Goal: Task Accomplishment & Management: Use online tool/utility

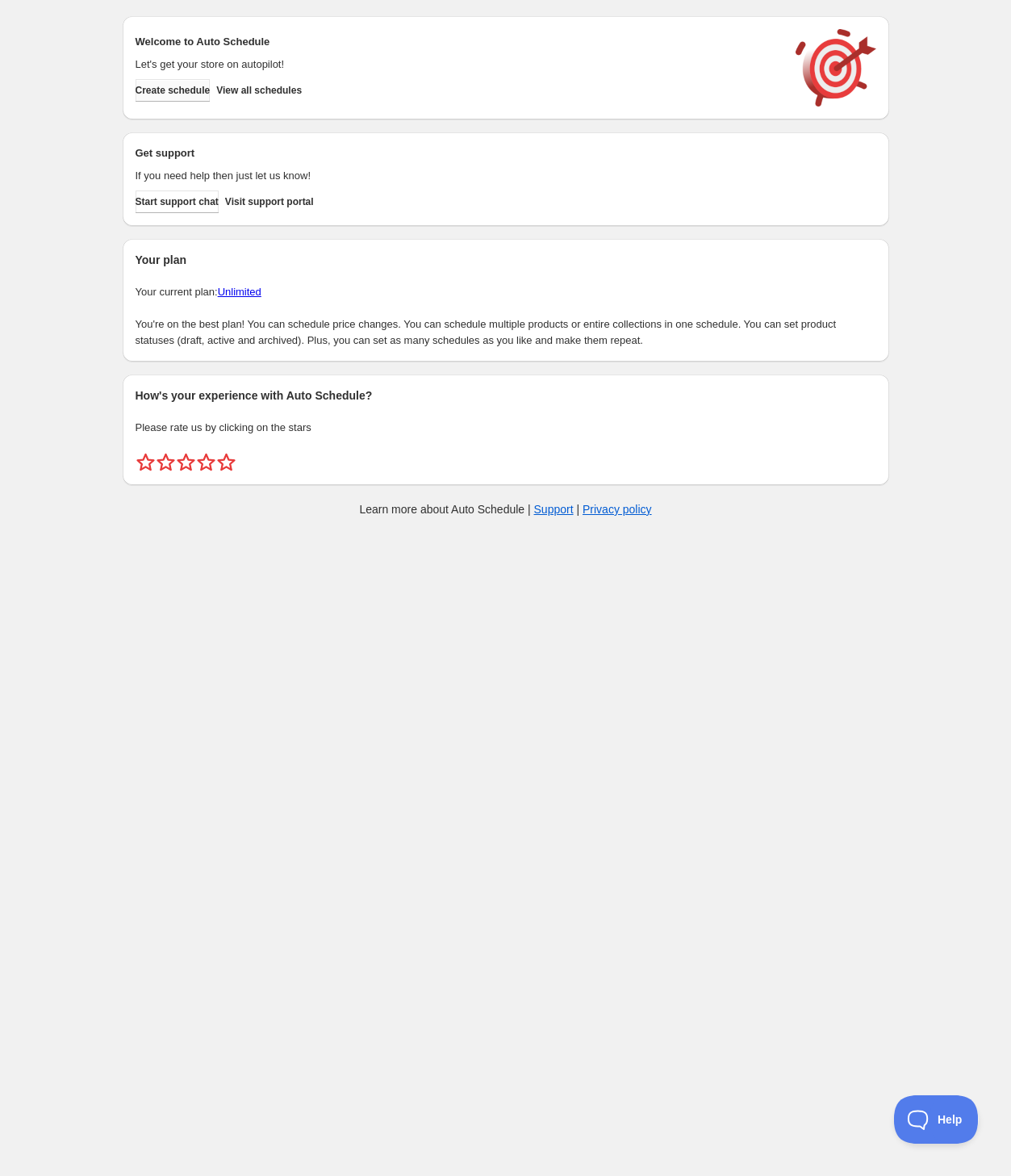
click at [168, 93] on span "Create schedule" at bounding box center [173, 90] width 76 height 13
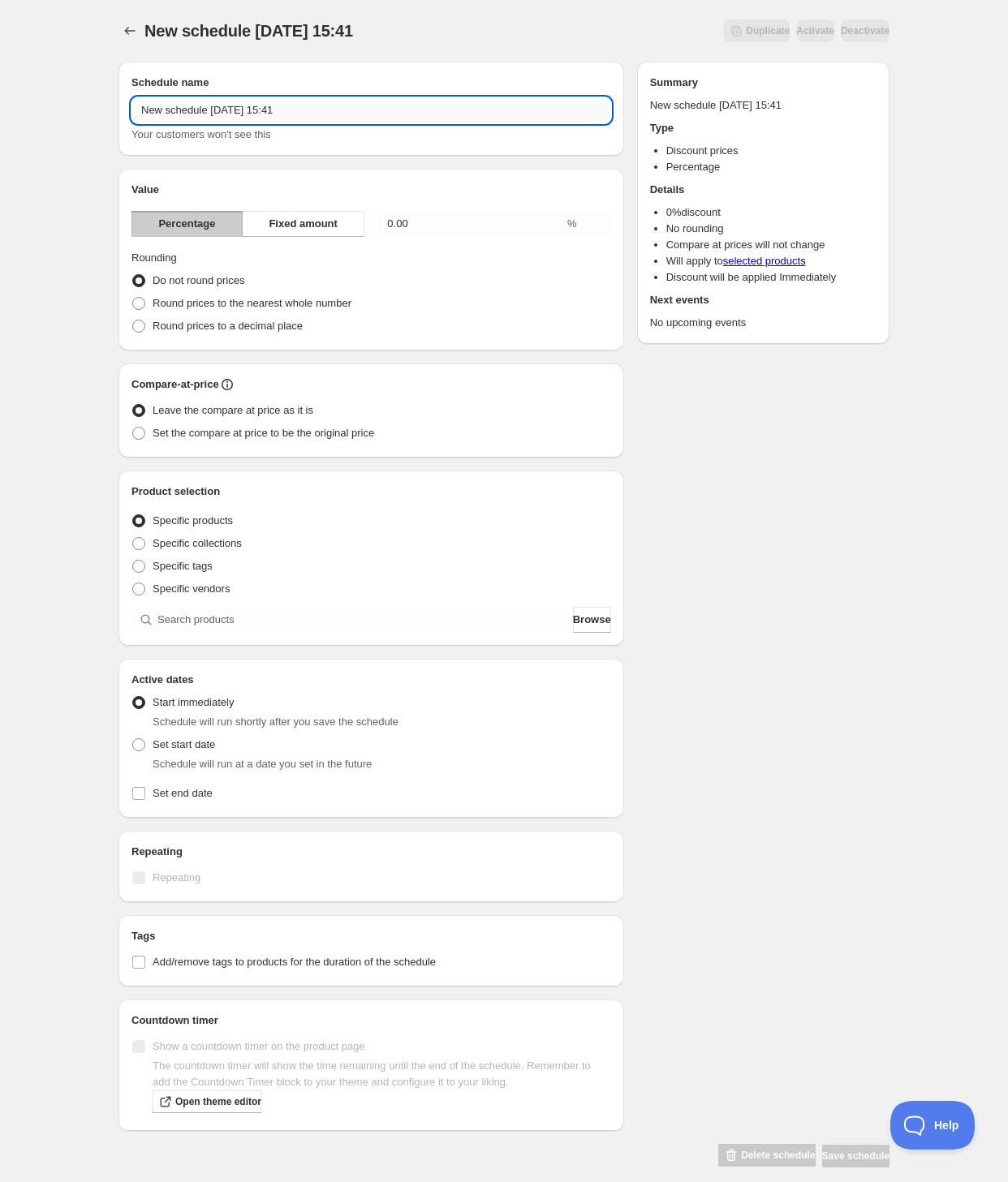
click at [242, 110] on input "New schedule [DATE] 15:41" at bounding box center [371, 110] width 480 height 26
type input "September Flash Sale: [MEDICAL_DATA]"
drag, startPoint x: 344, startPoint y: 226, endPoint x: 367, endPoint y: 222, distance: 23.3
click at [344, 225] on button "Fixed amount" at bounding box center [303, 224] width 123 height 26
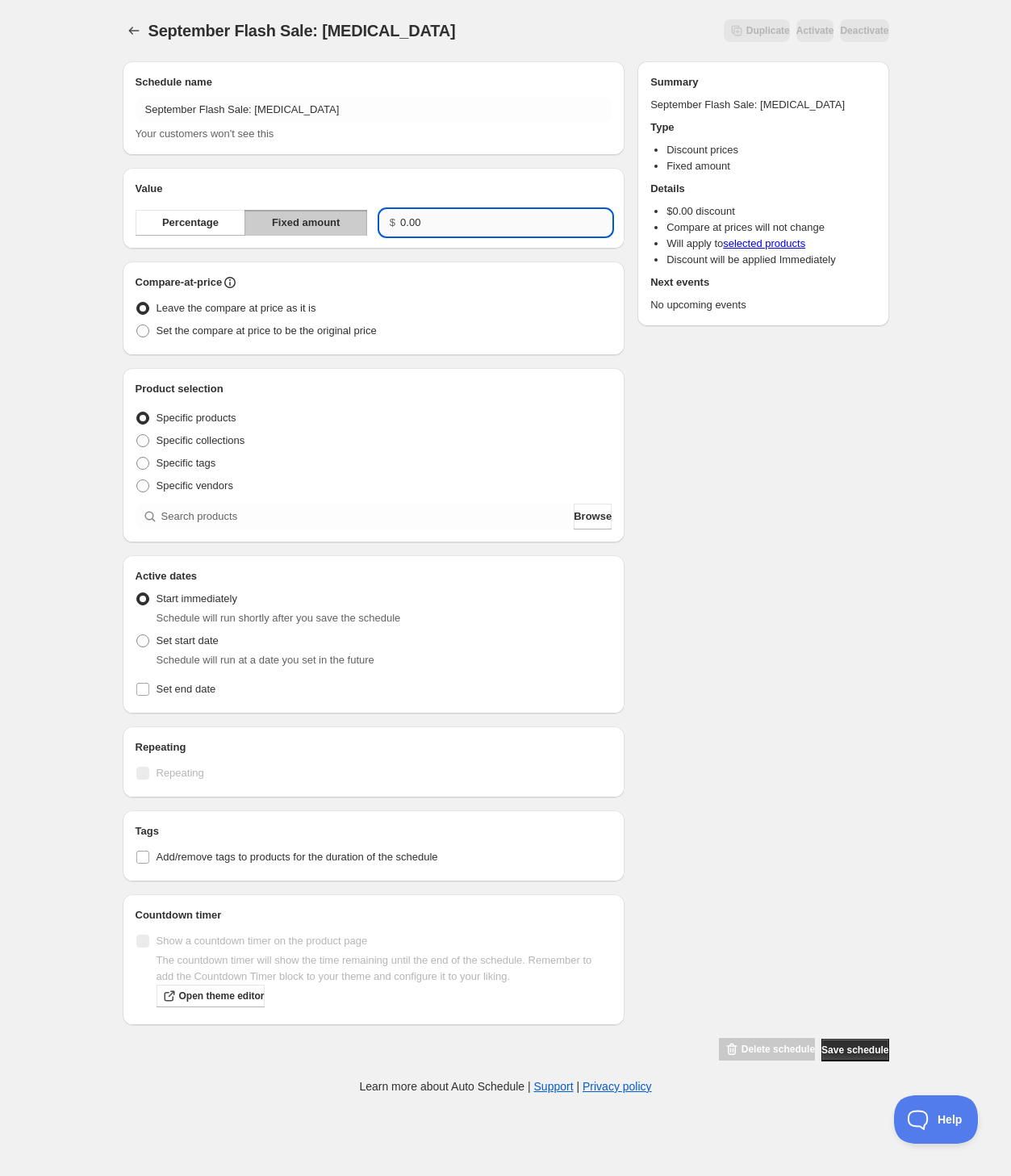
click at [446, 214] on input "0.00" at bounding box center [506, 223] width 211 height 26
type input "1.00"
click at [269, 325] on span "Set the compare at price to be the original price" at bounding box center [267, 330] width 221 height 13
click at [138, 325] on input "Set the compare at price to be the original price" at bounding box center [137, 325] width 1 height 1
radio input "true"
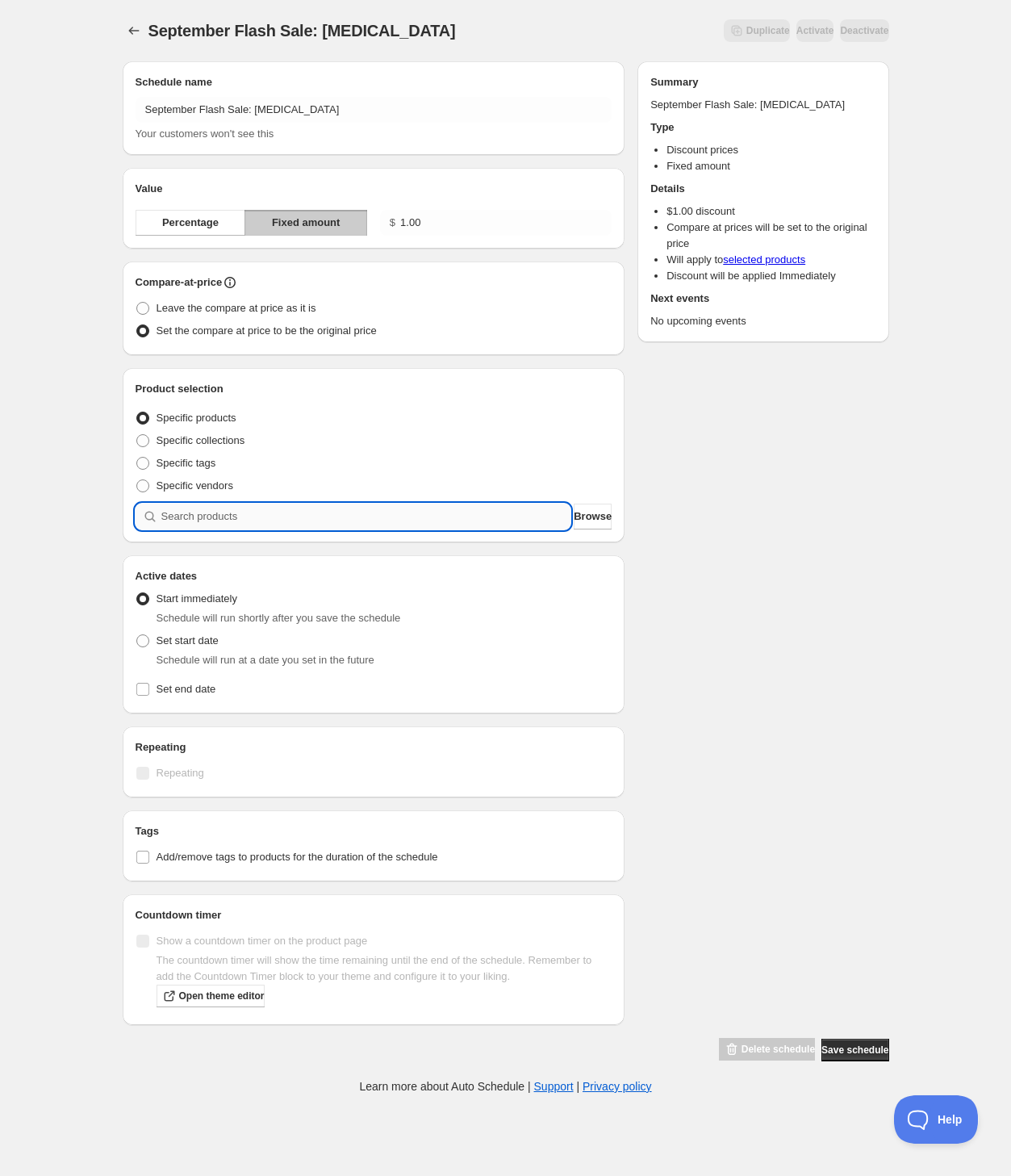
click at [199, 525] on input "search" at bounding box center [366, 516] width 410 height 26
type input "j"
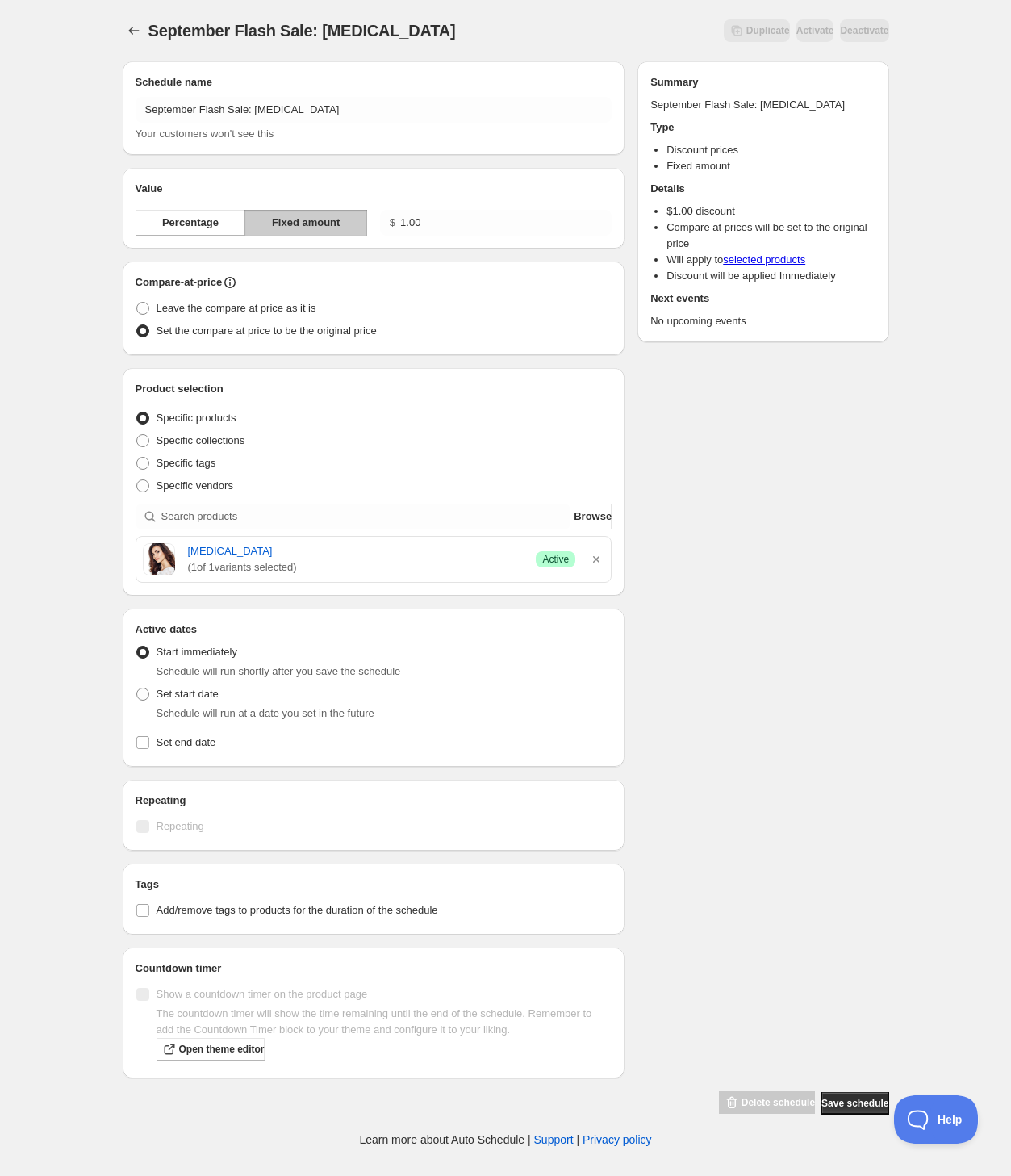
click at [57, 631] on div "September Flash Sale: [MEDICAL_DATA]. This page is ready September Flash Sale: …" at bounding box center [506, 573] width 1011 height 1148
click at [209, 697] on span "Set start date" at bounding box center [188, 694] width 62 height 13
click at [138, 689] on input "Set start date" at bounding box center [137, 688] width 1 height 1
radio input "true"
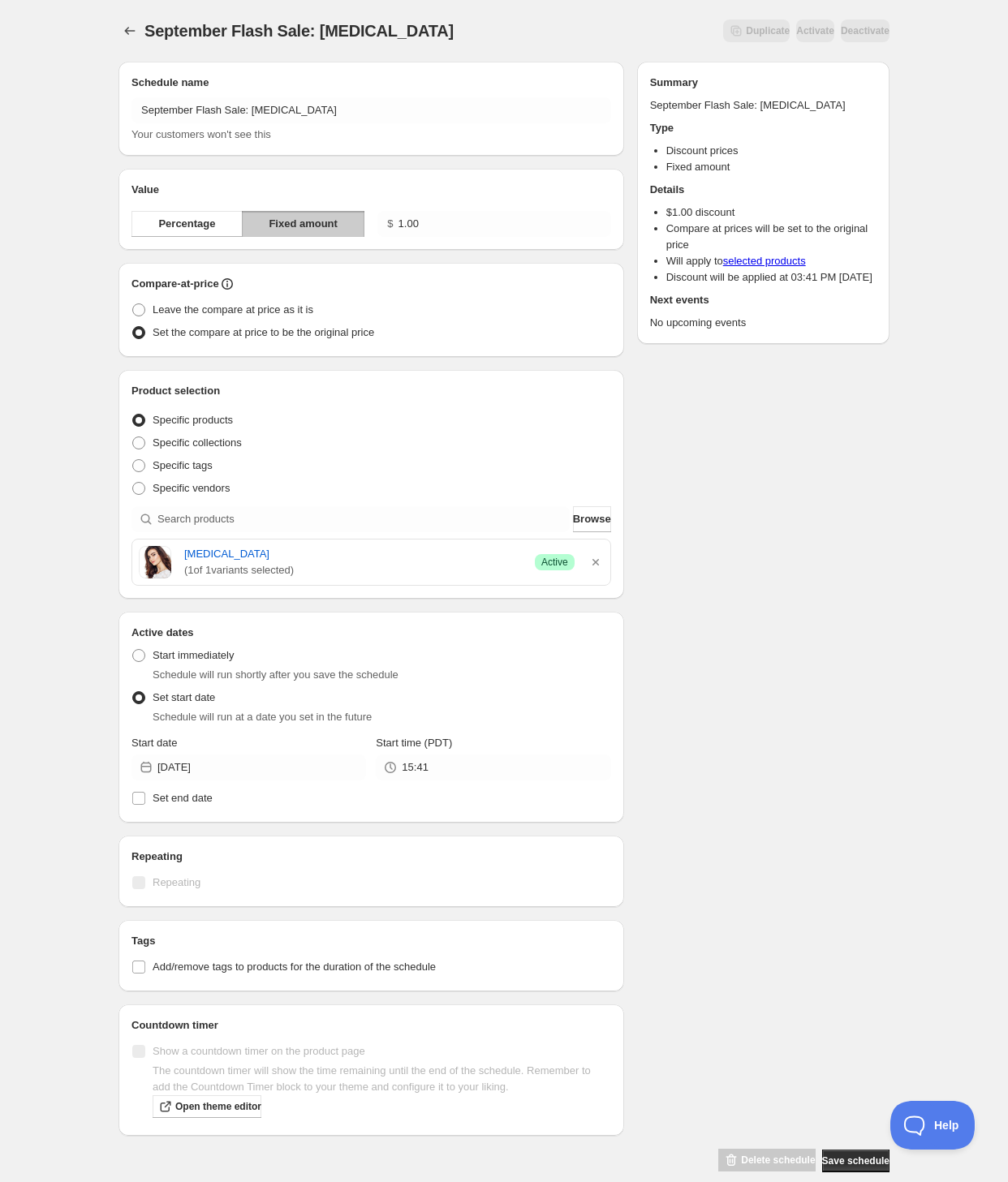
click at [206, 669] on span "Schedule will run shortly after you save the schedule" at bounding box center [276, 675] width 246 height 13
click at [188, 794] on span "Set end date" at bounding box center [183, 798] width 60 height 13
click at [145, 794] on input "Set end date" at bounding box center [138, 798] width 13 height 13
checkbox input "true"
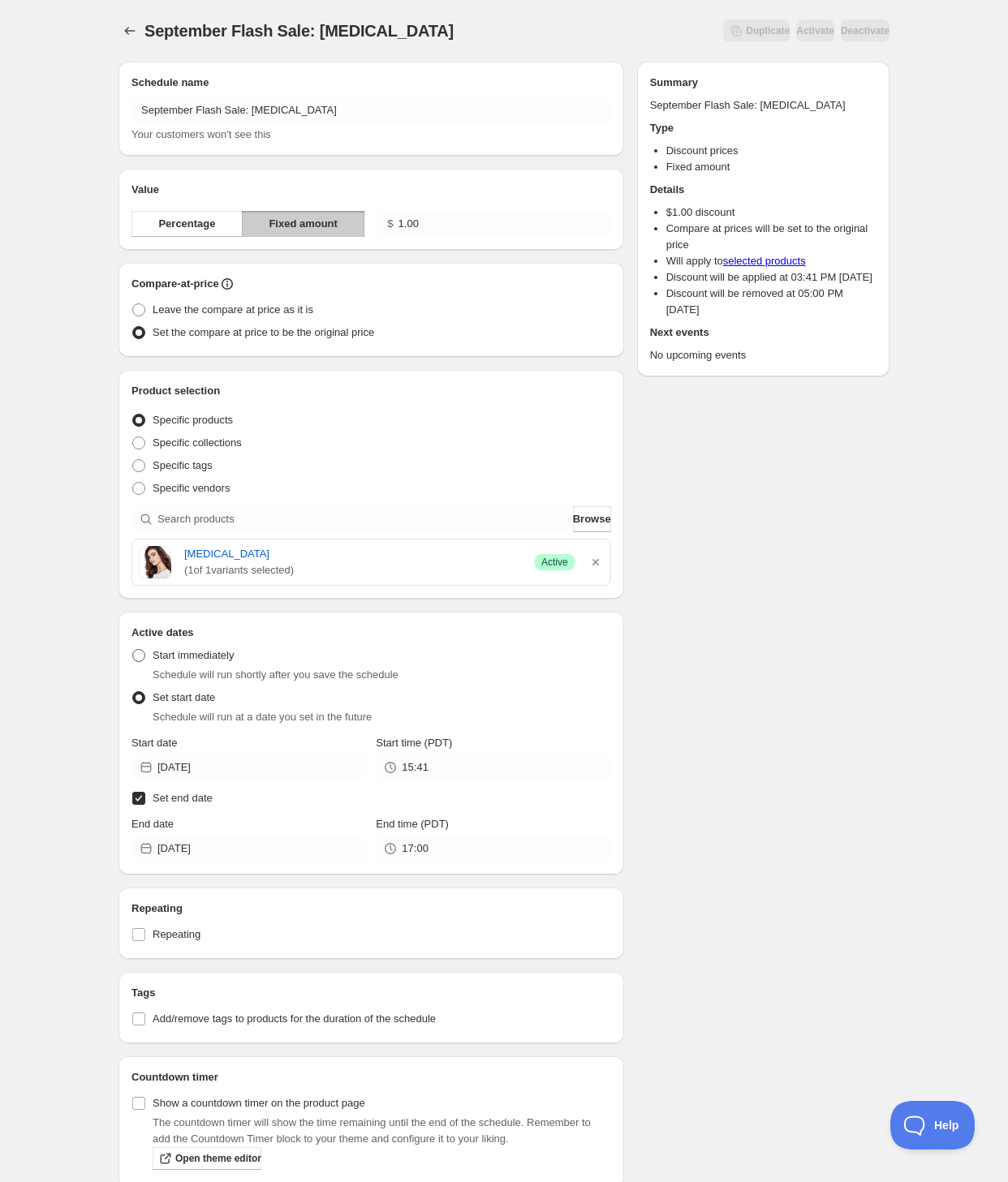
click at [173, 661] on span "Start immediately" at bounding box center [193, 655] width 81 height 13
click at [133, 650] on input "Start immediately" at bounding box center [132, 649] width 1 height 1
radio input "true"
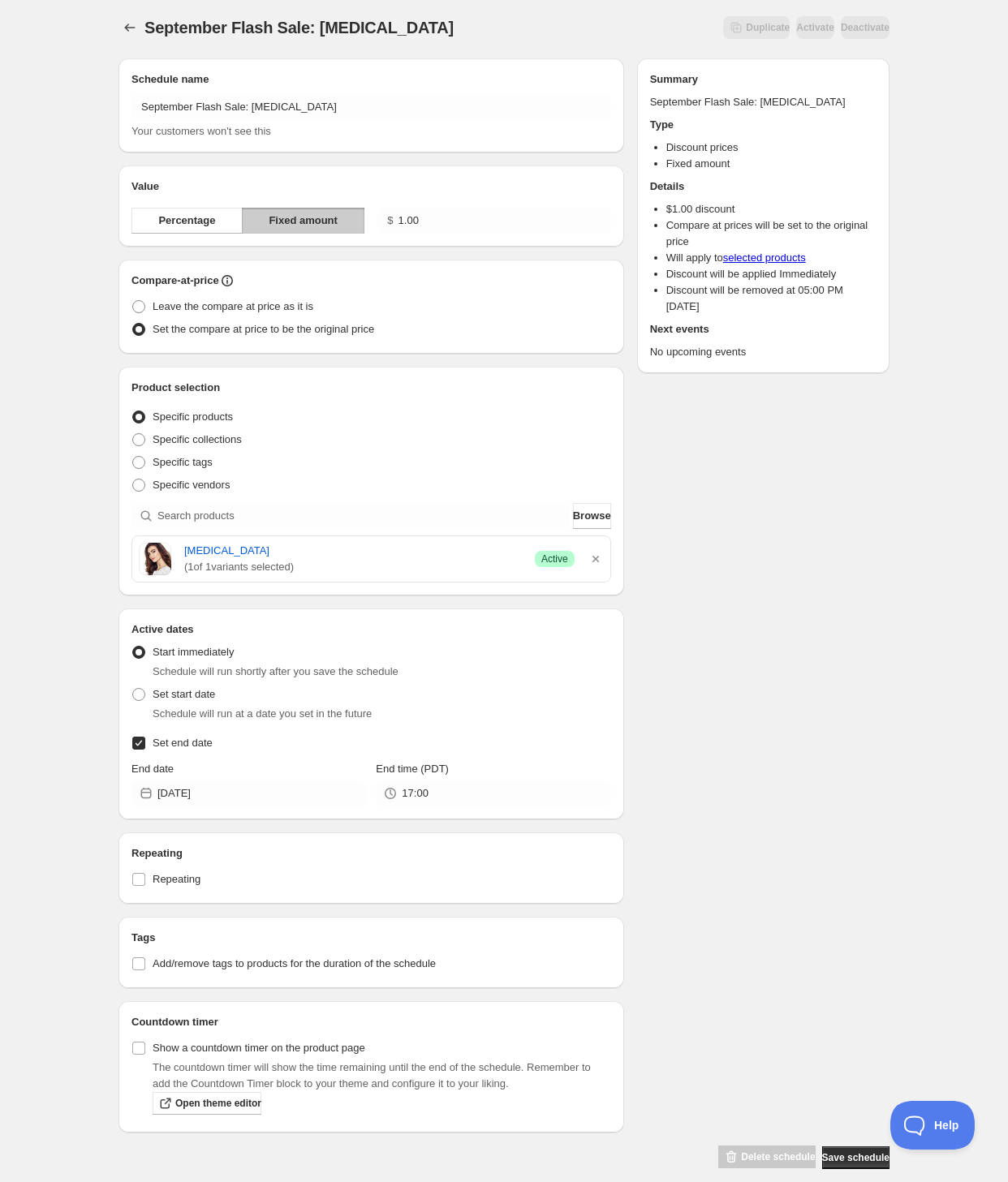
scroll to position [20, 0]
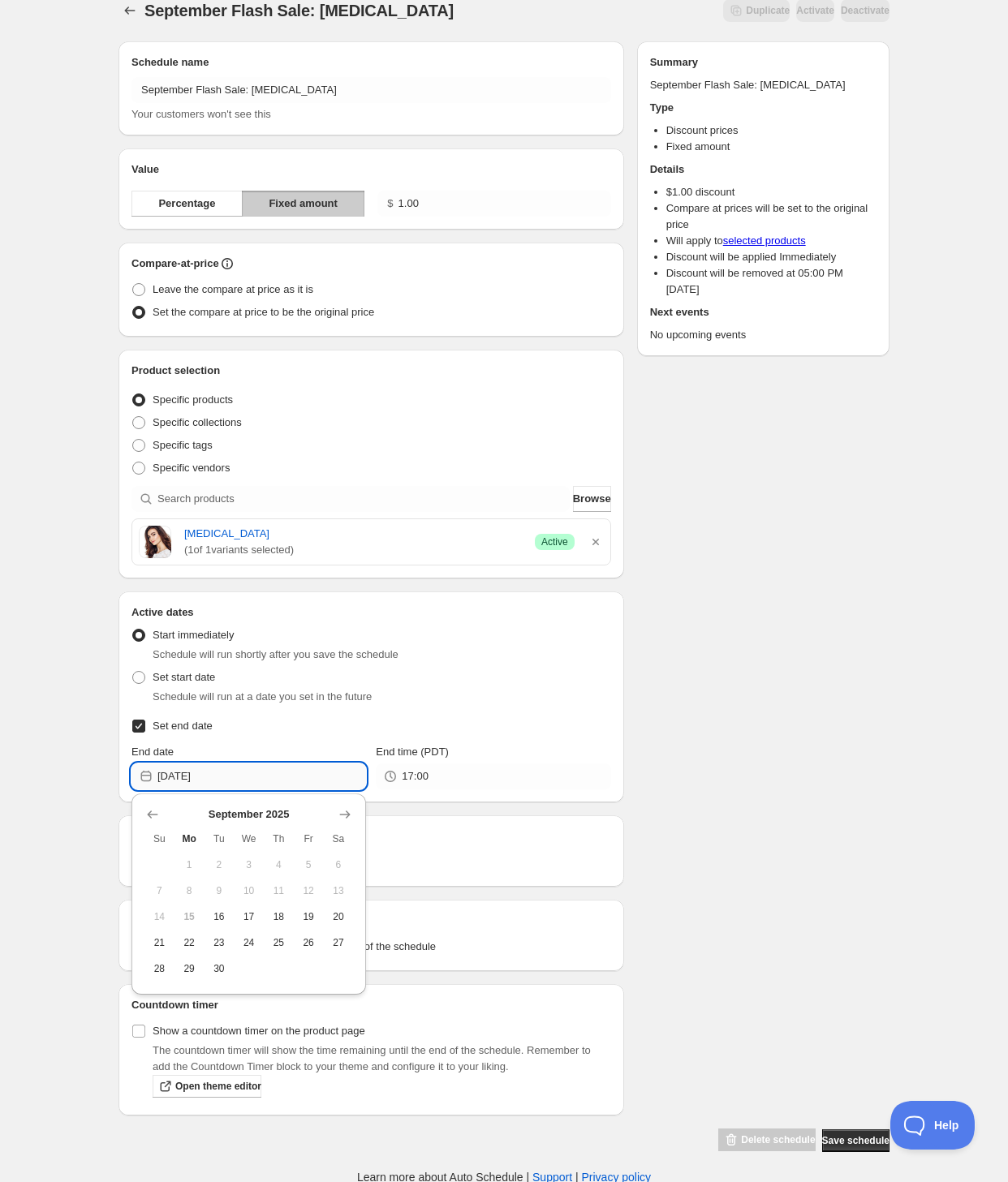
click at [269, 773] on input "[DATE]" at bounding box center [262, 776] width 208 height 26
click at [328, 919] on button "20" at bounding box center [339, 917] width 30 height 26
type input "[DATE]"
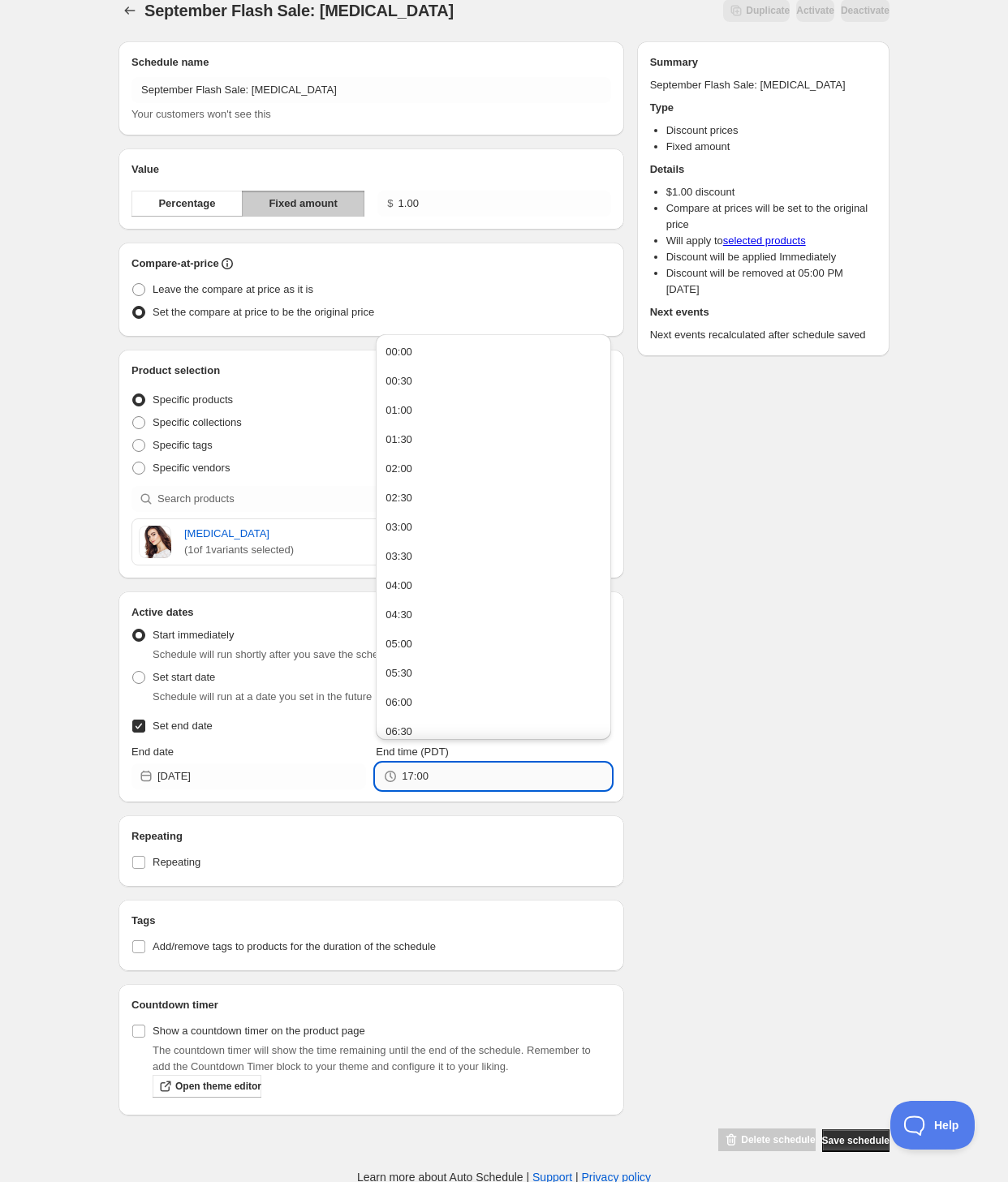
click at [407, 777] on input "17:00" at bounding box center [506, 776] width 208 height 26
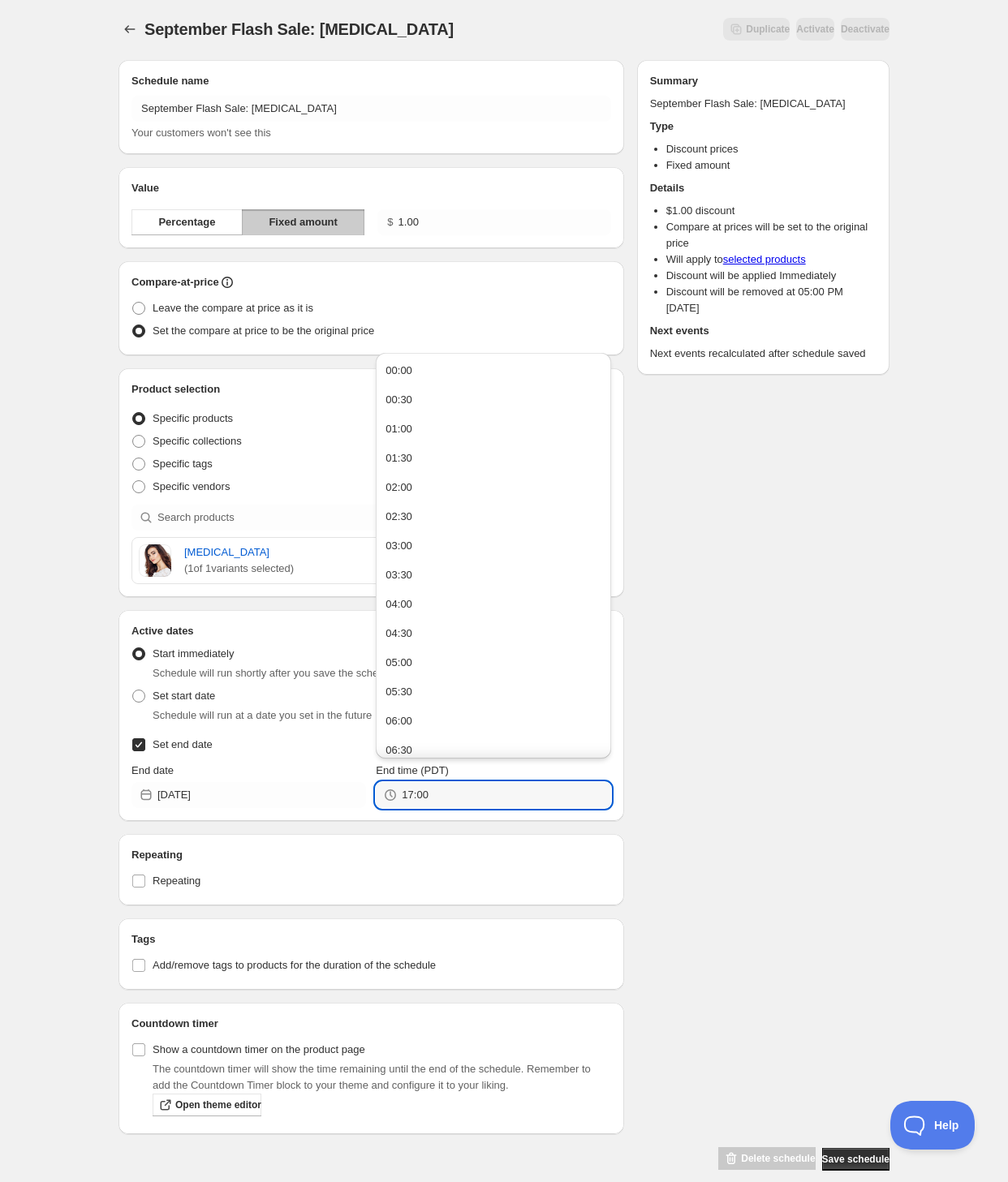
scroll to position [0, 0]
click at [409, 368] on div "00:00" at bounding box center [399, 372] width 27 height 17
type input "00:00"
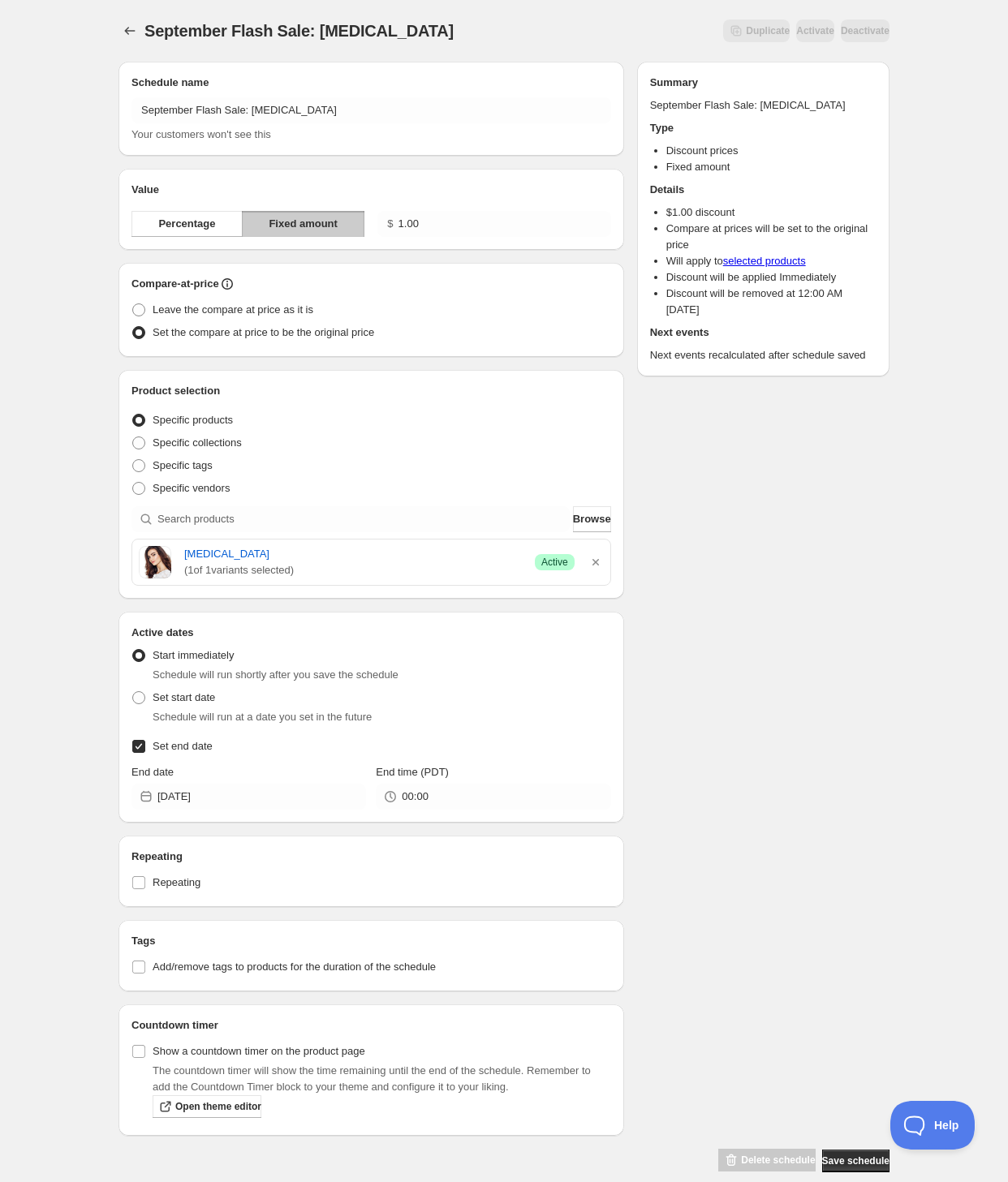
click at [756, 672] on div "Schedule name September Flash Sale: [MEDICAL_DATA] Your customers won't see thi…" at bounding box center [497, 610] width 784 height 1125
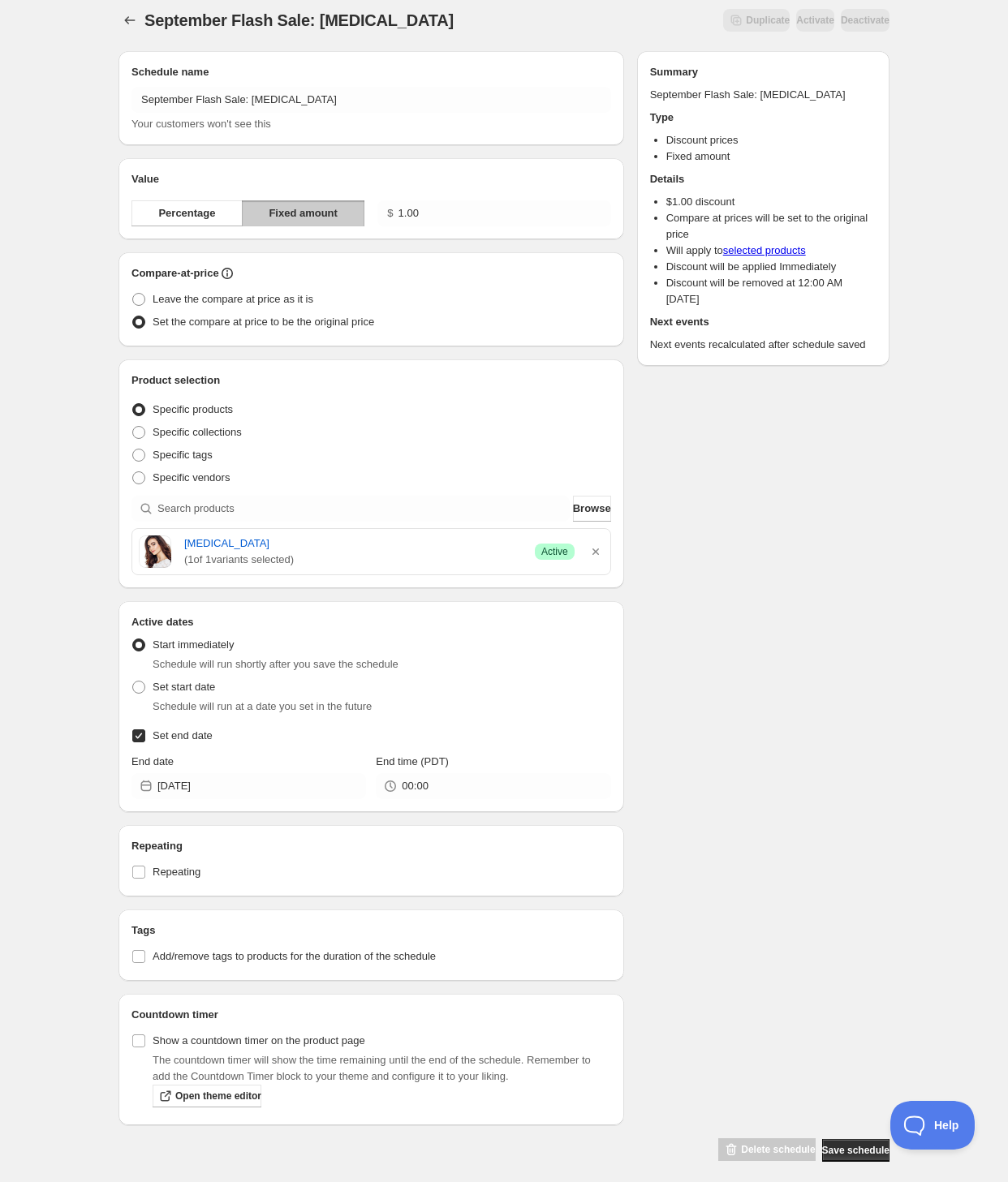
scroll to position [22, 0]
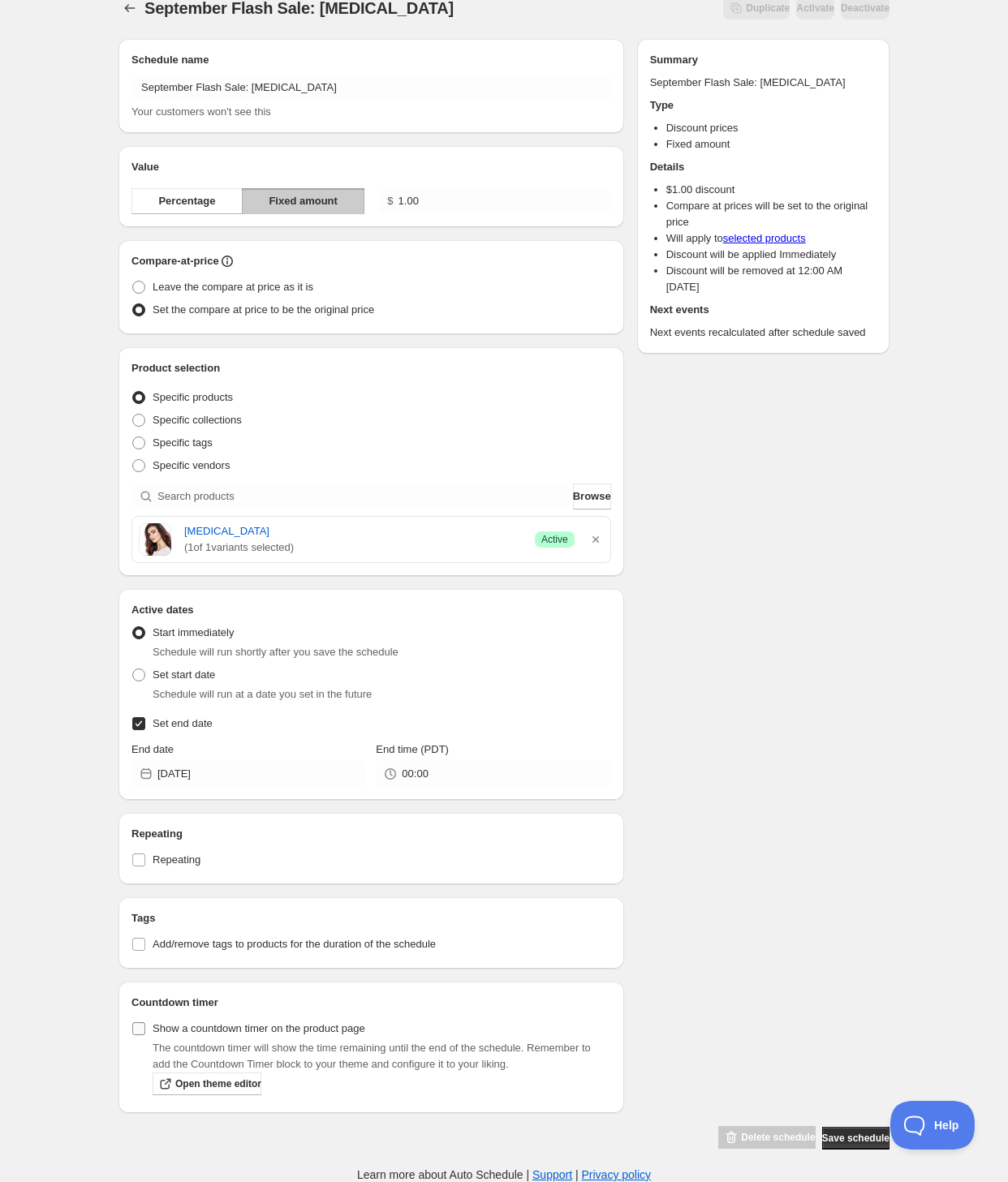
click at [184, 1026] on span "Show a countdown timer on the product page" at bounding box center [259, 1028] width 212 height 13
click at [145, 1026] on input "Show a countdown timer on the product page" at bounding box center [138, 1028] width 13 height 13
checkbox input "true"
click at [856, 1135] on span "Save schedule" at bounding box center [855, 1138] width 67 height 13
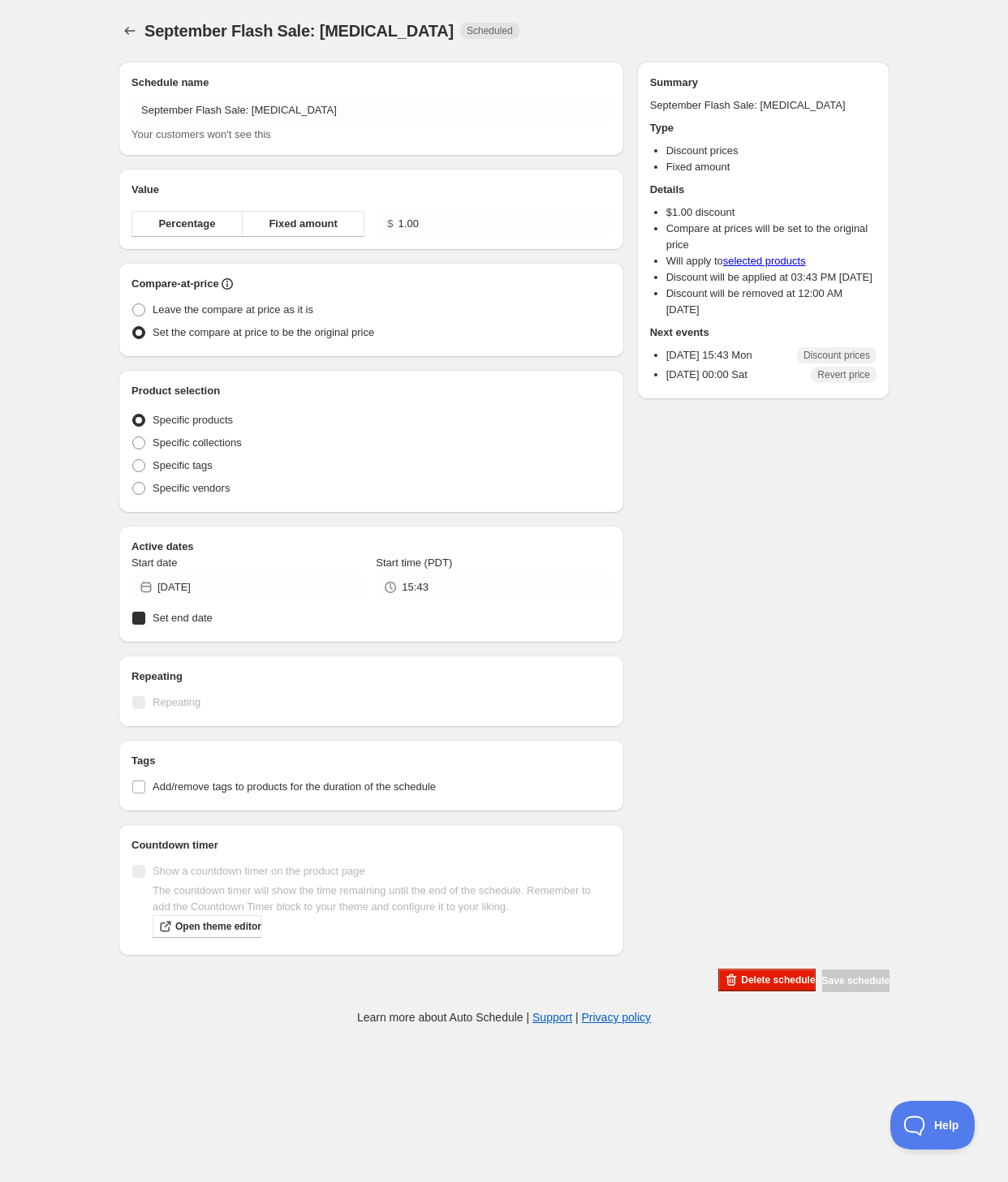
radio input "true"
checkbox input "true"
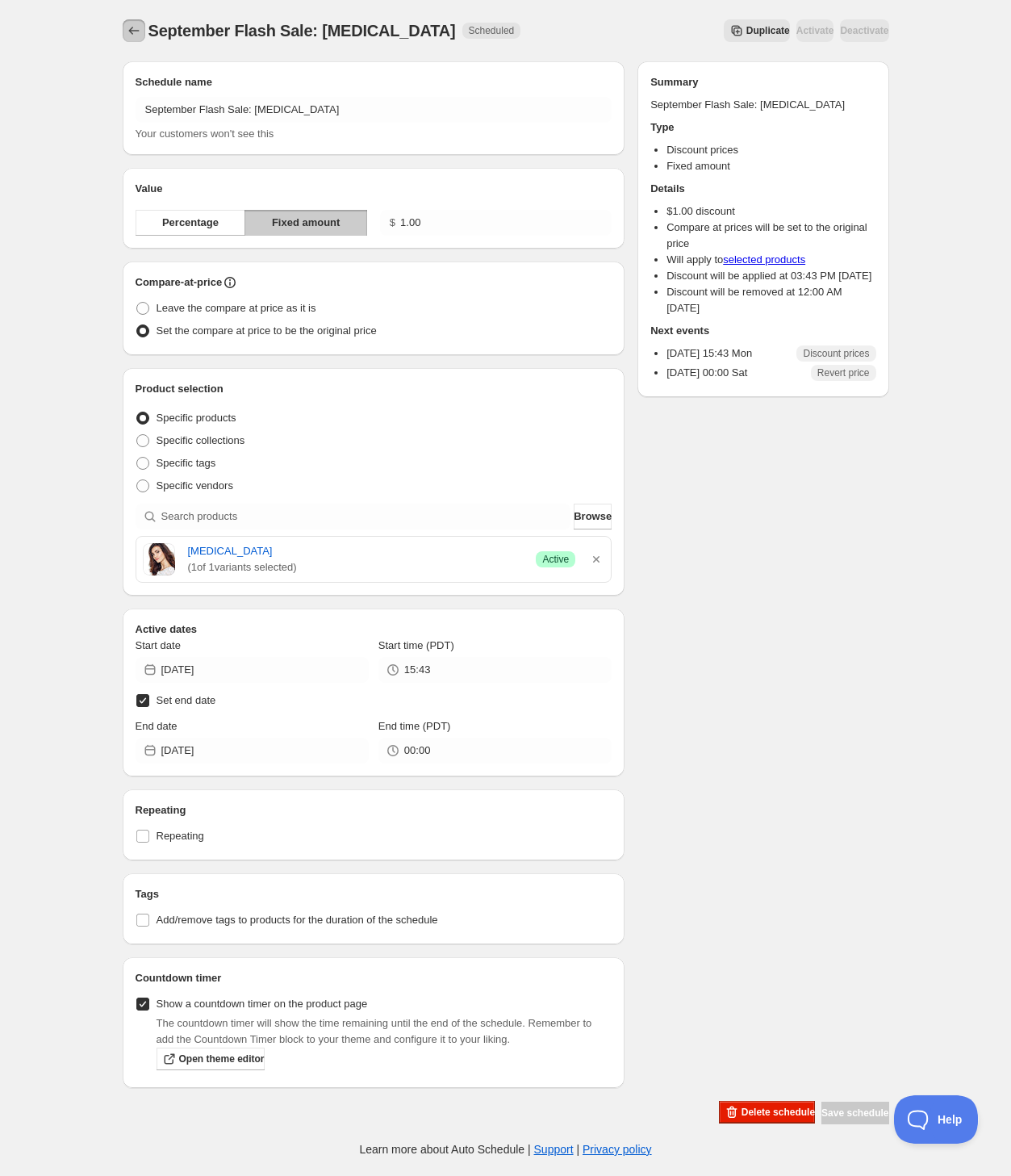
click at [130, 27] on icon "Schedules" at bounding box center [134, 30] width 16 height 16
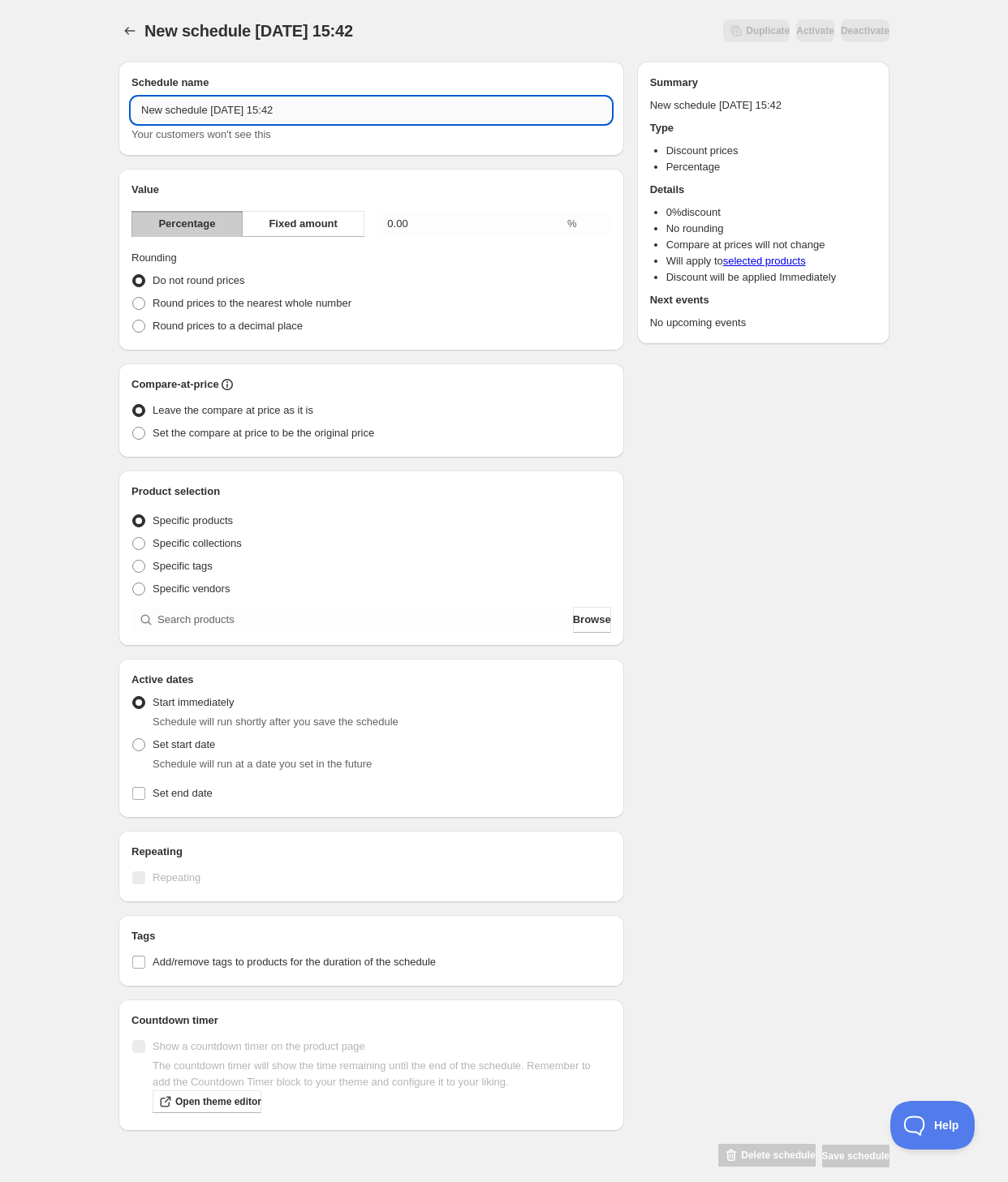
click at [313, 107] on input "New schedule [DATE] 15:42" at bounding box center [371, 110] width 480 height 26
type input "September Flash Sale: [MEDICAL_DATA]"
drag, startPoint x: 263, startPoint y: 213, endPoint x: 325, endPoint y: 215, distance: 62.0
click at [263, 216] on button "Fixed amount" at bounding box center [303, 224] width 123 height 26
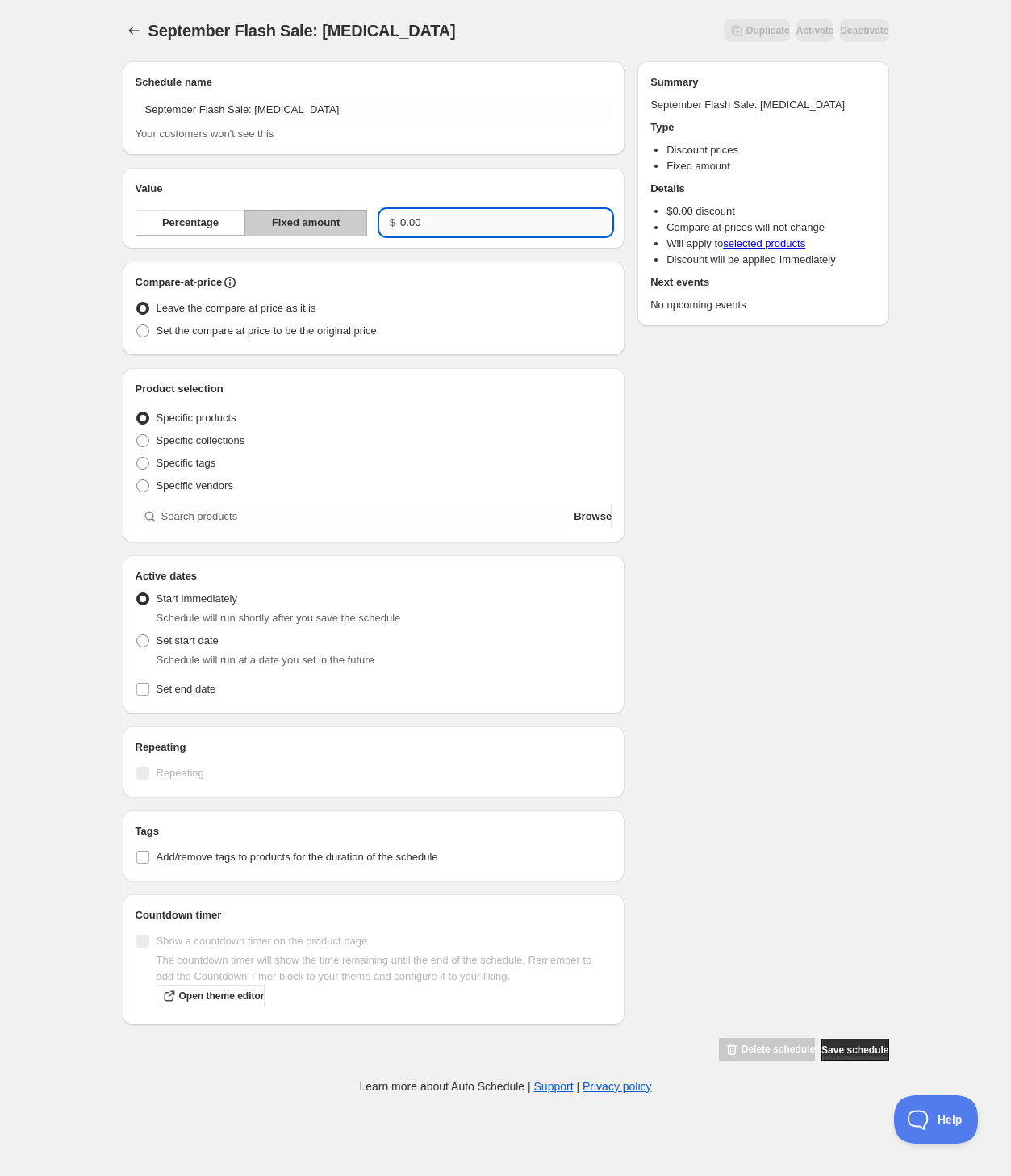
click at [441, 227] on input "0.00" at bounding box center [506, 223] width 211 height 26
type input "50.00"
click at [80, 415] on div "September Flash Sale: [MEDICAL_DATA]. This page is ready September Flash Sale: …" at bounding box center [506, 547] width 1011 height 1095
click at [239, 332] on span "Set the compare at price to be the original price" at bounding box center [267, 330] width 221 height 13
click at [138, 325] on input "Set the compare at price to be the original price" at bounding box center [137, 325] width 1 height 1
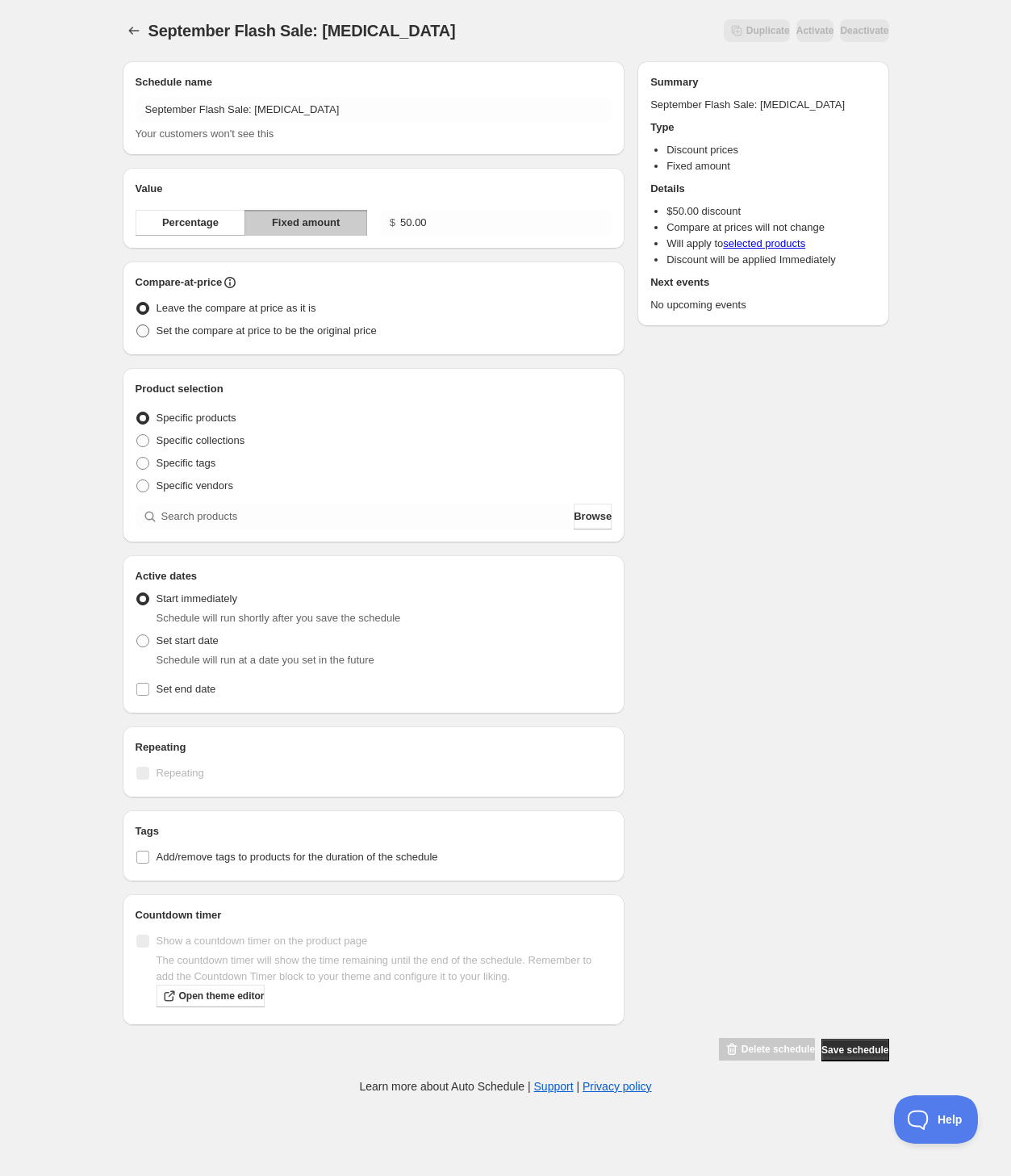
radio input "true"
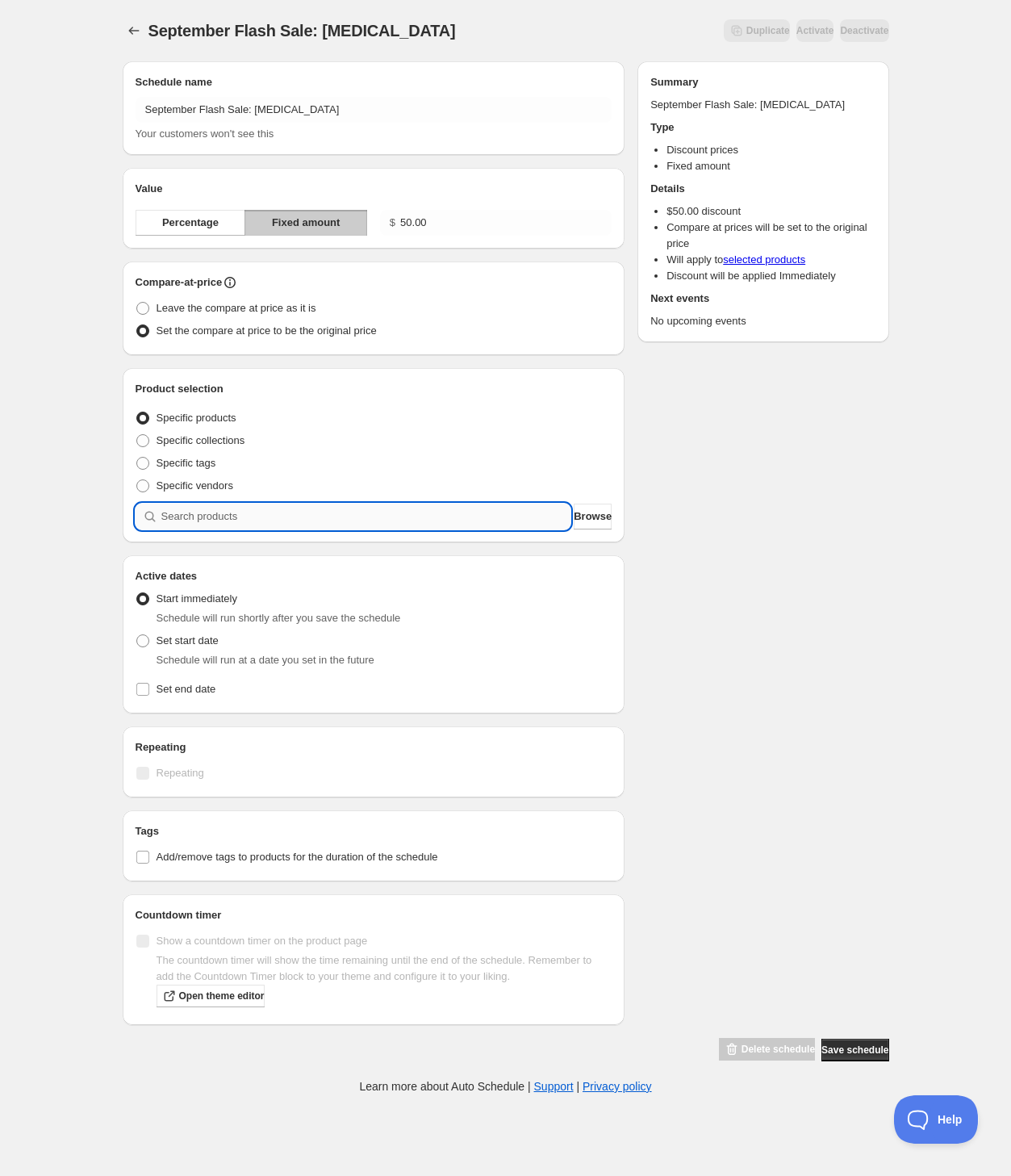
click at [201, 515] on input "search" at bounding box center [366, 516] width 410 height 26
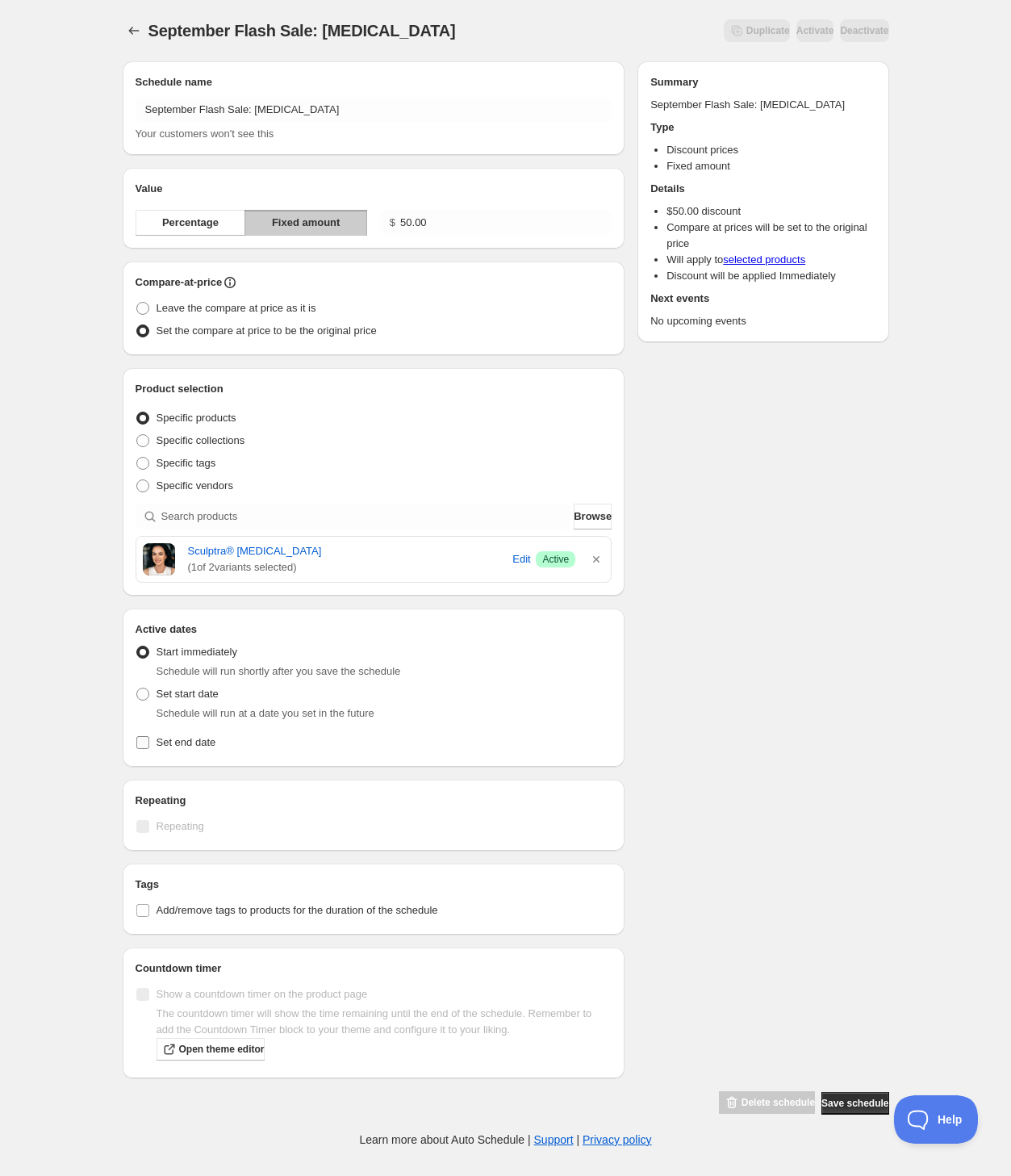
click at [179, 747] on span "Set end date" at bounding box center [187, 742] width 60 height 13
click at [149, 747] on input "Set end date" at bounding box center [142, 742] width 13 height 13
checkbox input "true"
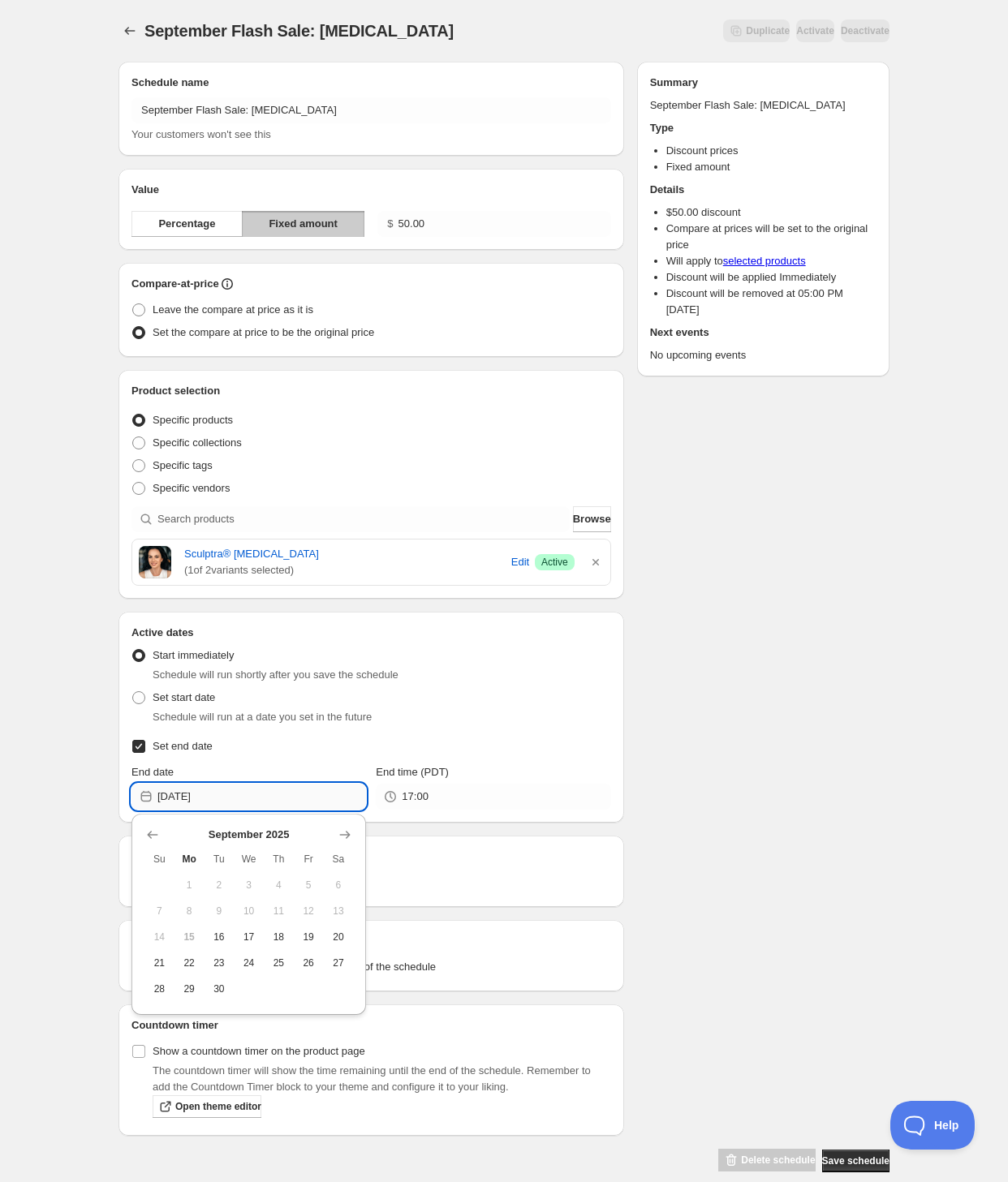
click at [199, 790] on input "[DATE]" at bounding box center [262, 796] width 208 height 26
drag, startPoint x: 334, startPoint y: 939, endPoint x: 349, endPoint y: 930, distance: 17.5
click at [333, 939] on span "20" at bounding box center [339, 937] width 18 height 13
type input "[DATE]"
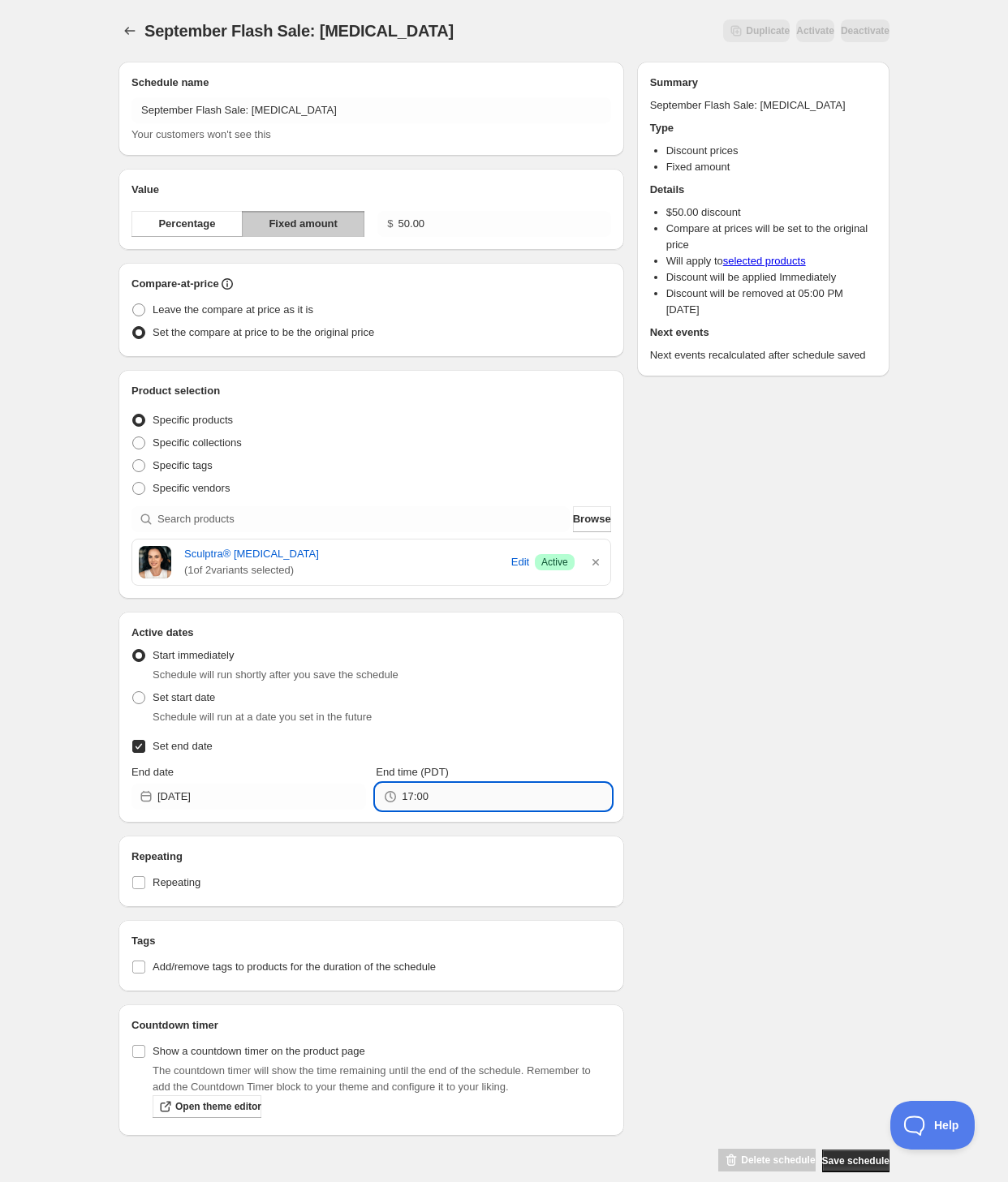
click at [421, 794] on input "17:00" at bounding box center [506, 796] width 208 height 26
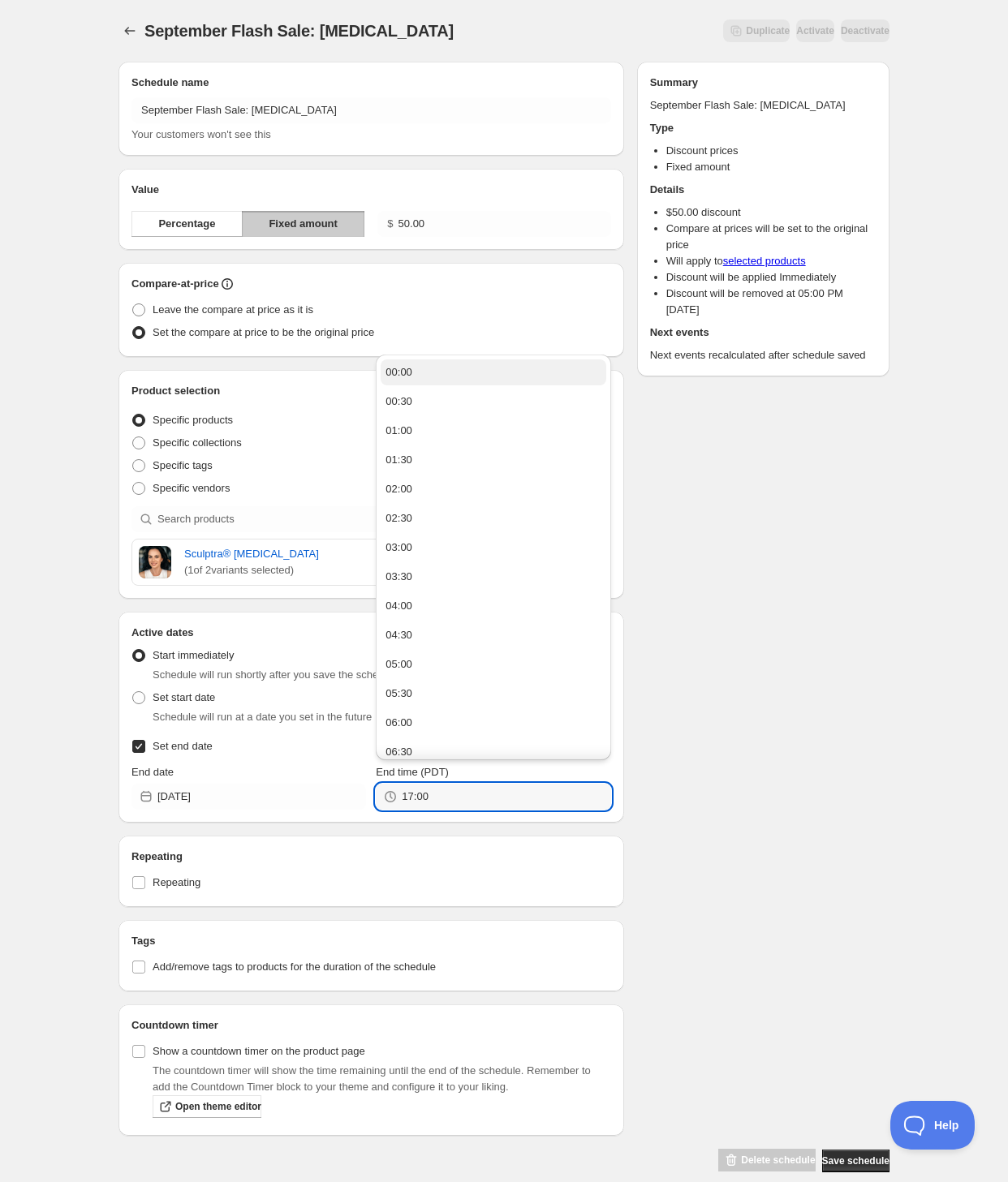
click at [410, 373] on div "00:00" at bounding box center [399, 372] width 27 height 17
type input "00:00"
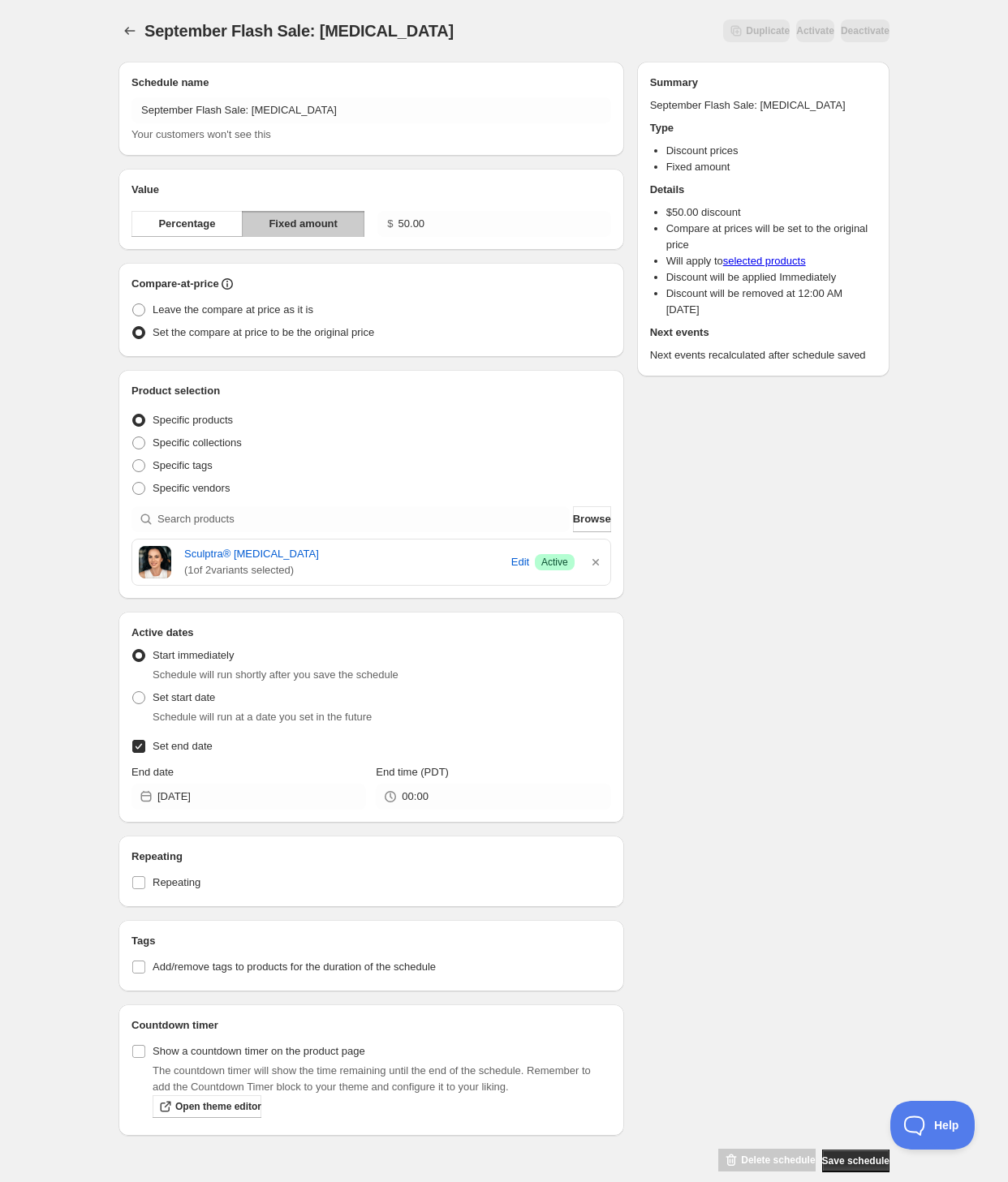
click at [653, 638] on div "Schedule name September Flash Sale: [MEDICAL_DATA] Your customers won't see thi…" at bounding box center [497, 610] width 784 height 1125
click at [185, 1055] on span "Show a countdown timer on the product page" at bounding box center [259, 1052] width 212 height 13
click at [145, 1055] on input "Show a countdown timer on the product page" at bounding box center [138, 1052] width 13 height 13
checkbox input "true"
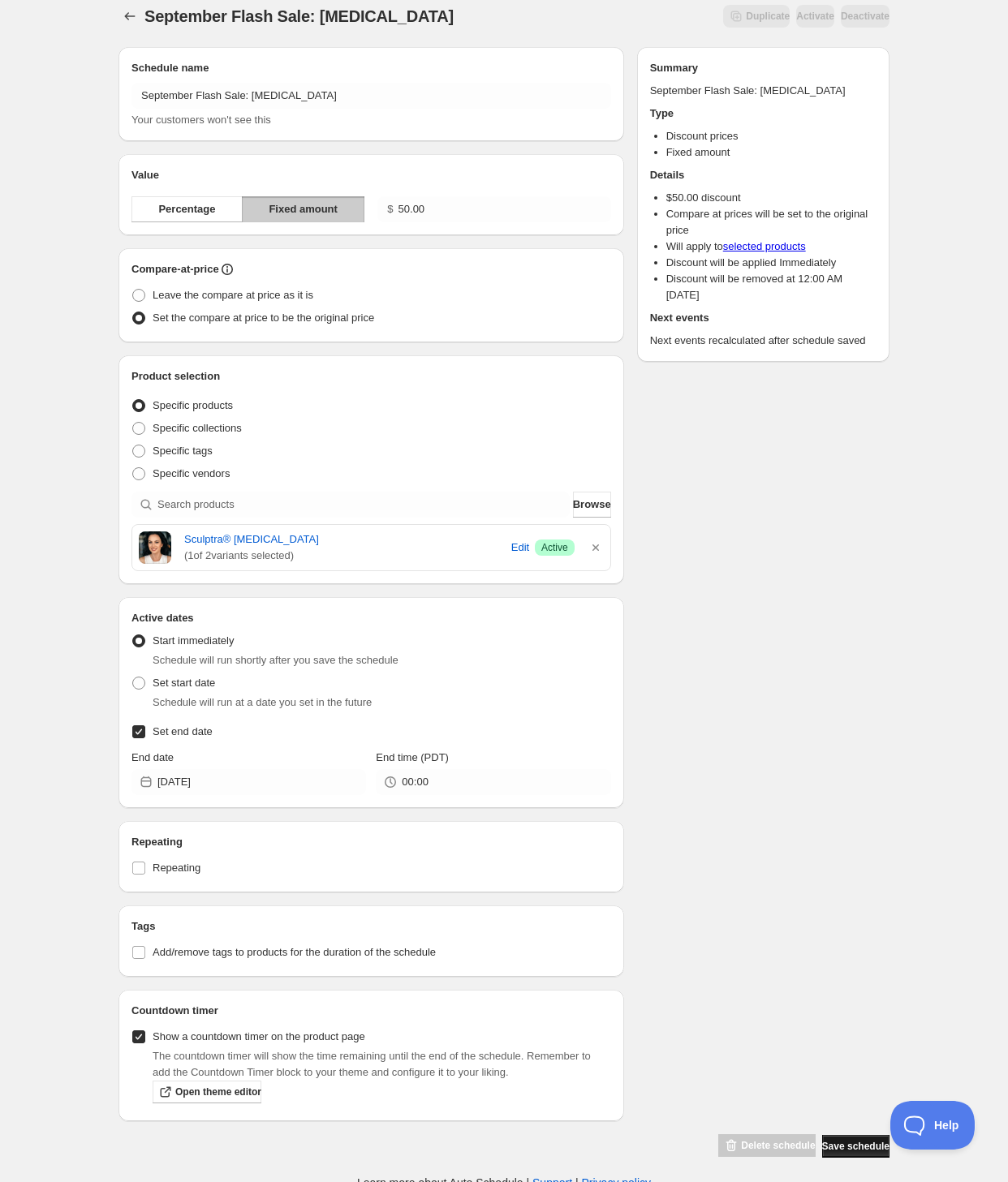
scroll to position [22, 0]
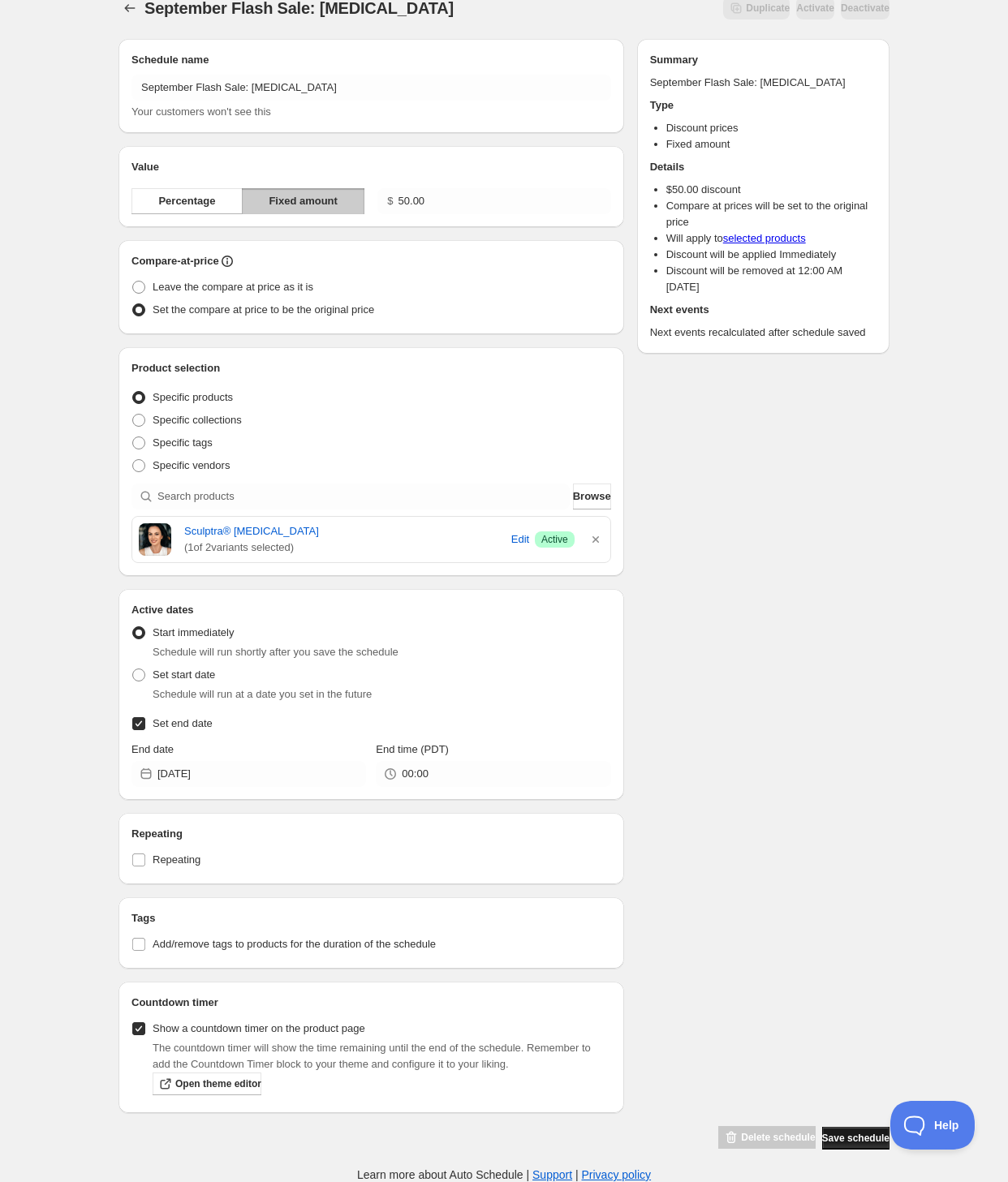
click at [828, 1127] on button "Save schedule" at bounding box center [855, 1138] width 67 height 22
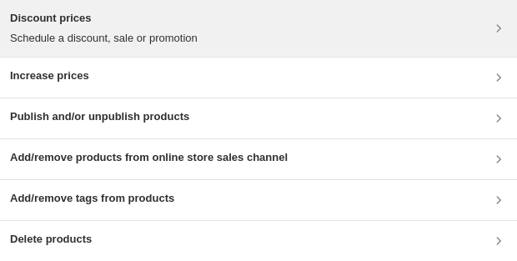
click at [145, 19] on h3 "Discount prices" at bounding box center [104, 18] width 188 height 17
click at [180, 31] on p "Schedule a discount, sale or promotion" at bounding box center [104, 38] width 188 height 17
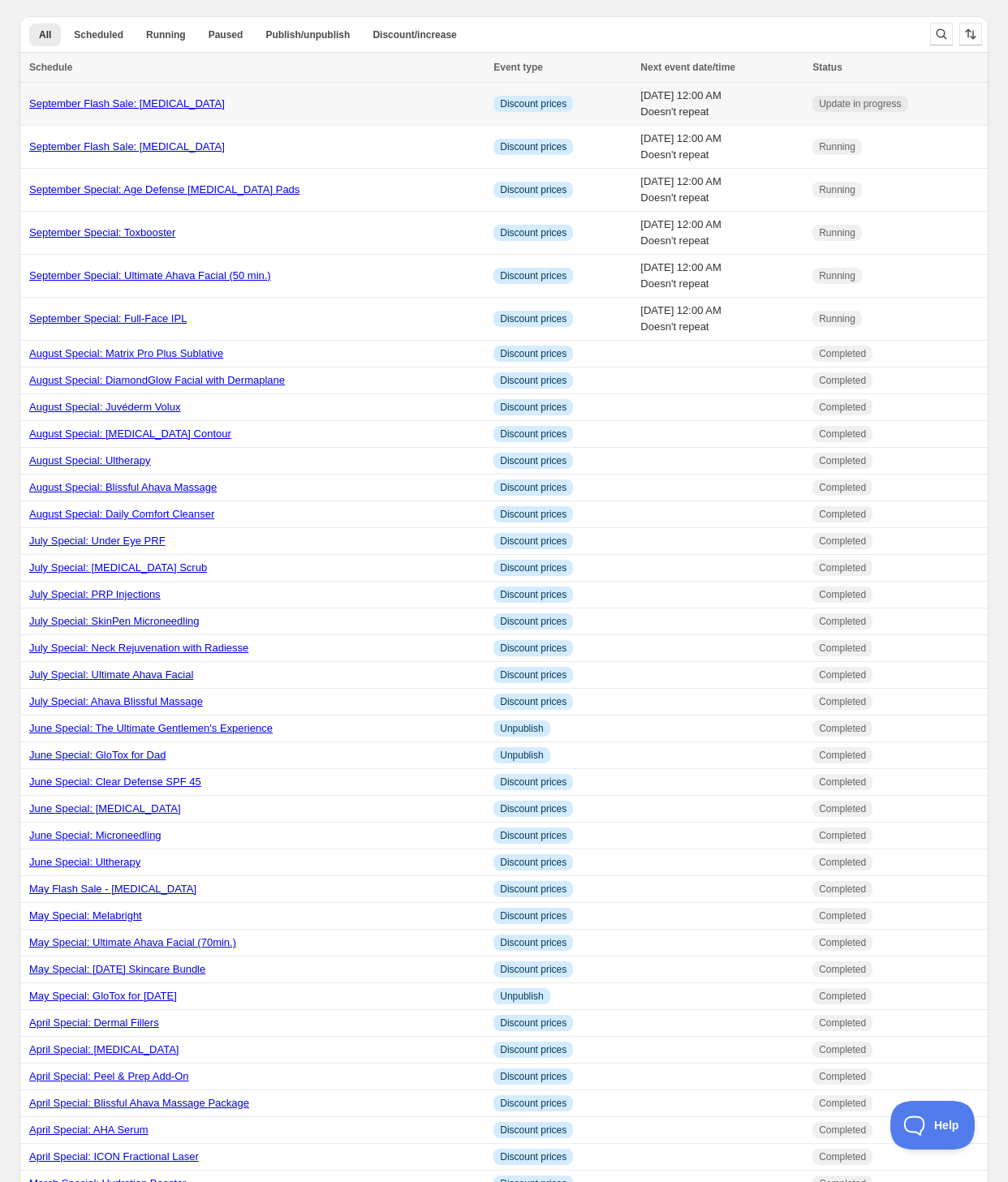
click at [104, 97] on link "September Flash Sale: Jeuveau" at bounding box center [127, 103] width 196 height 13
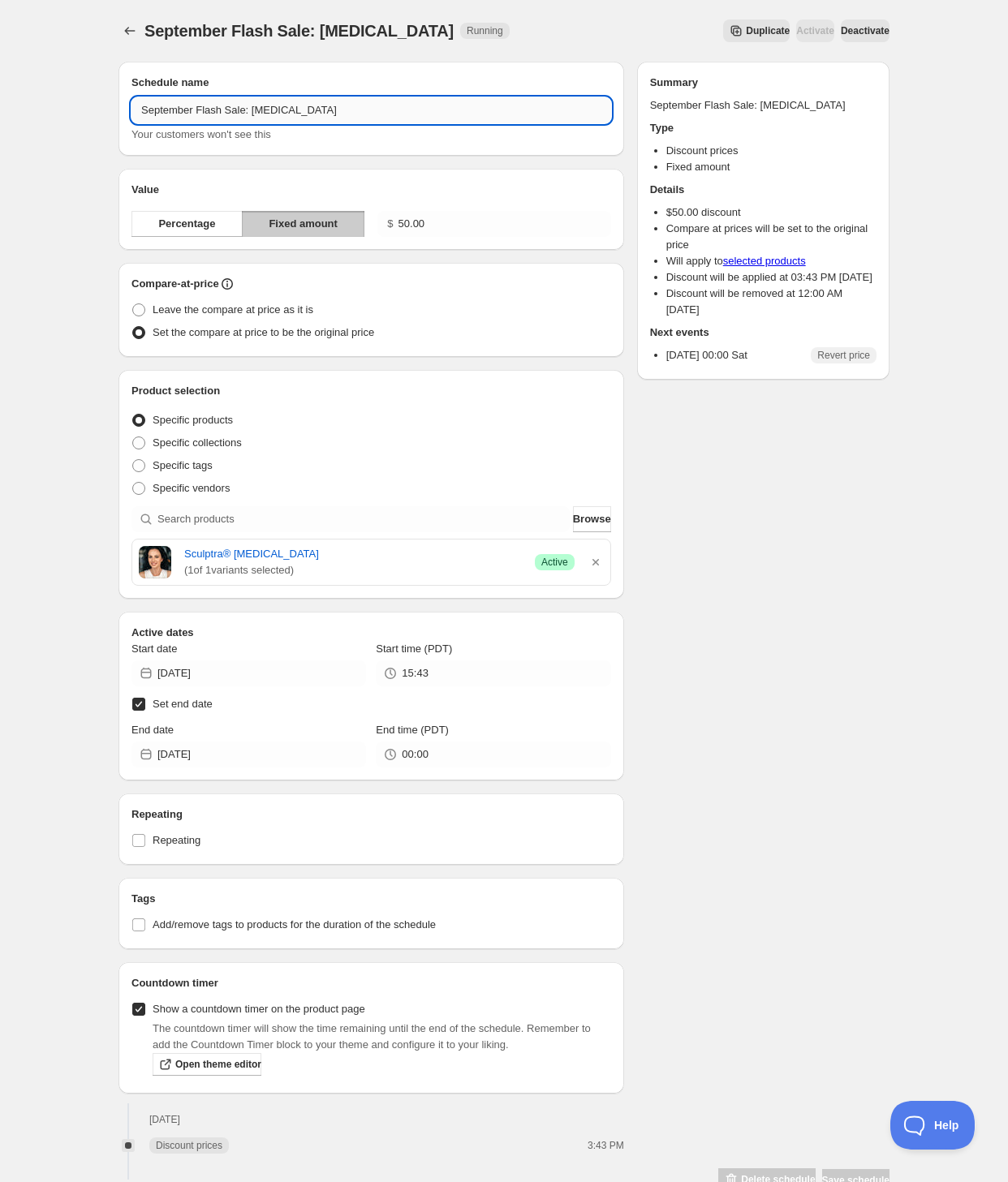
click at [285, 107] on input "September Flash Sale: Jeuveau" at bounding box center [371, 110] width 480 height 26
type input "September Flash Sale: Sculptra"
drag, startPoint x: 802, startPoint y: 547, endPoint x: 707, endPoint y: 14, distance: 541.4
click at [802, 545] on div "Schedule name September Flash Sale: Sculptra Your customers won't see this Valu…" at bounding box center [497, 620] width 784 height 1144
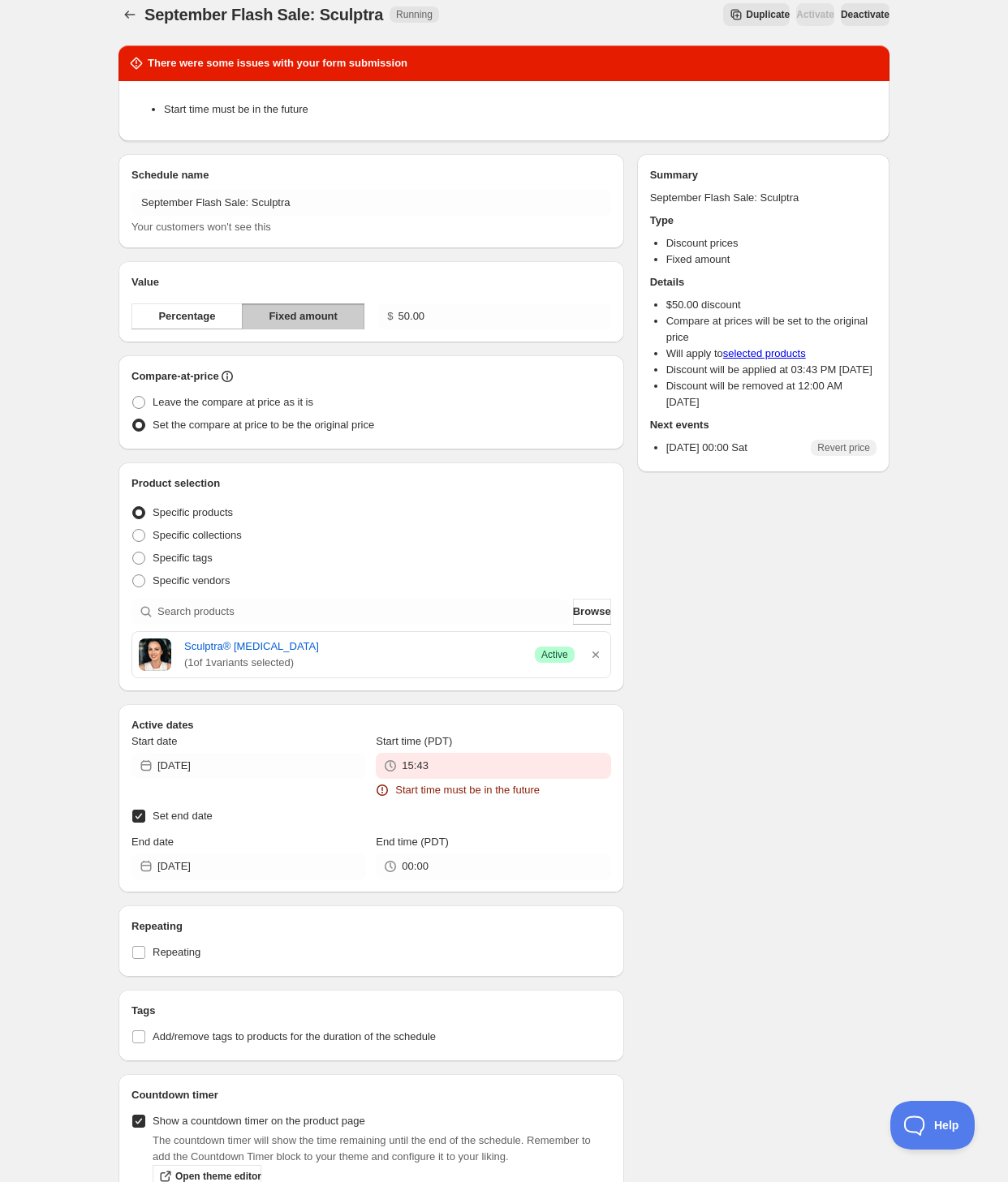
scroll to position [90, 0]
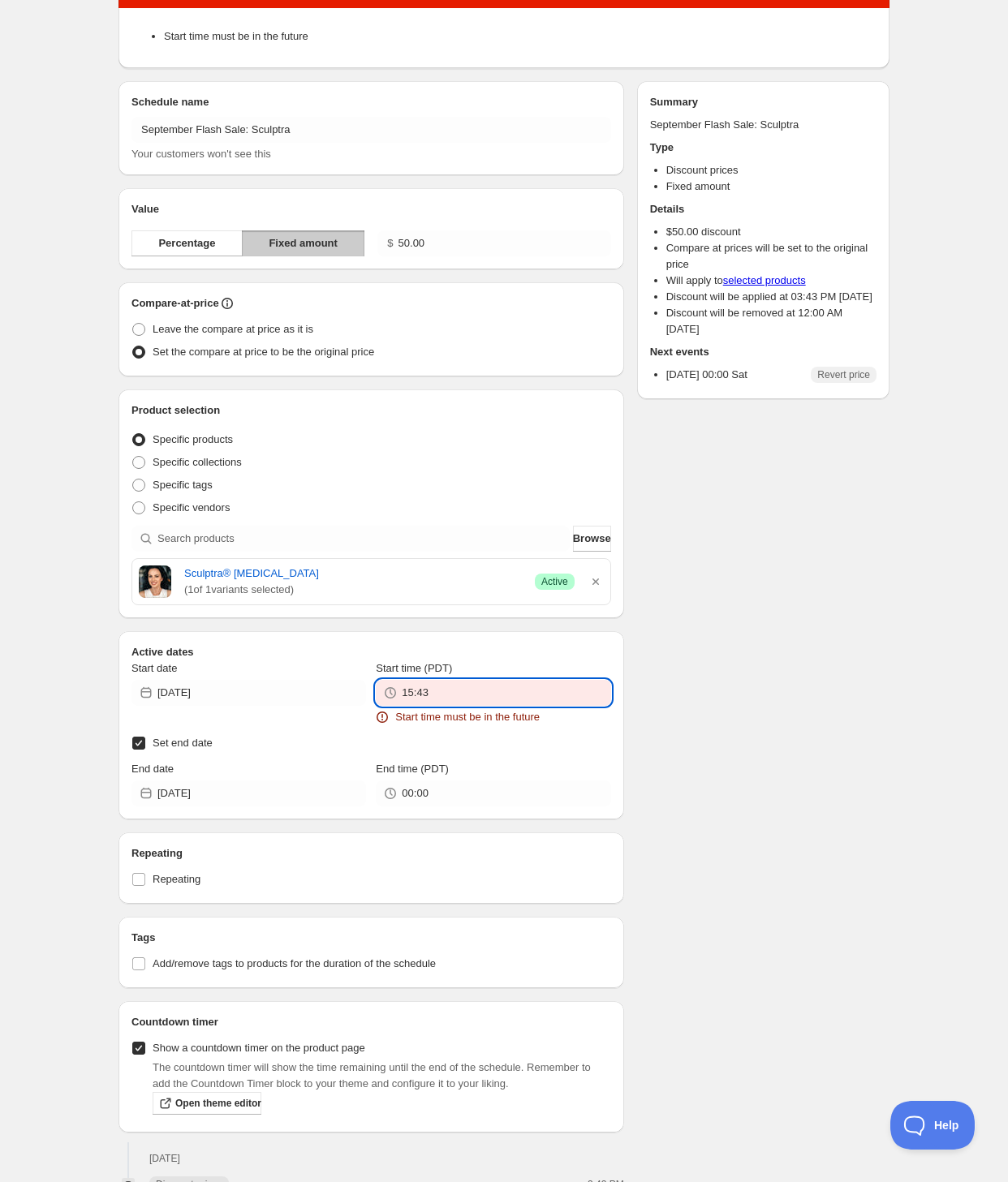
click at [420, 695] on input "15:43" at bounding box center [506, 693] width 208 height 26
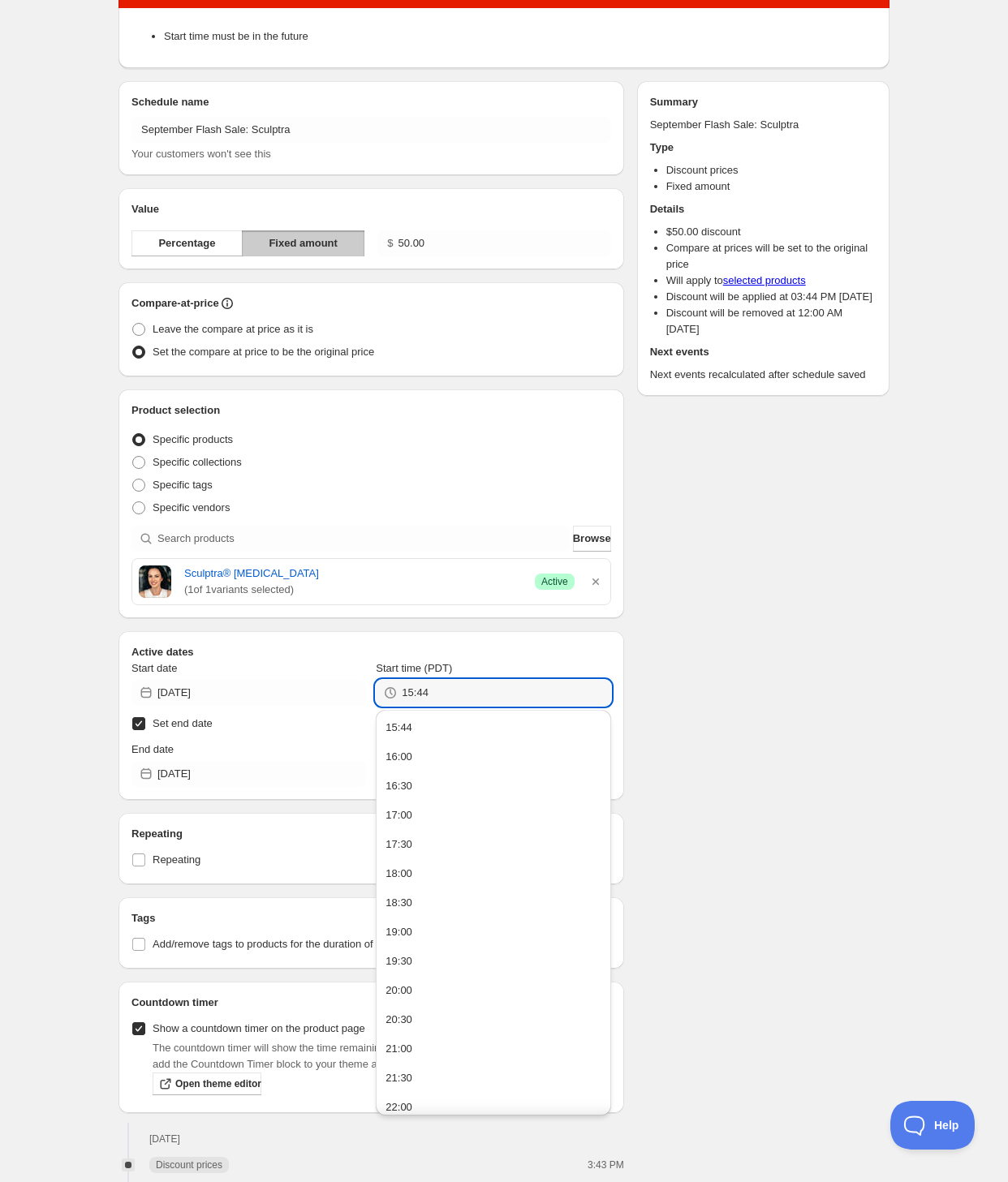
type input "15:44"
click at [877, 839] on div "There were some issues with your form submission Start time must be in the futu…" at bounding box center [497, 585] width 784 height 1253
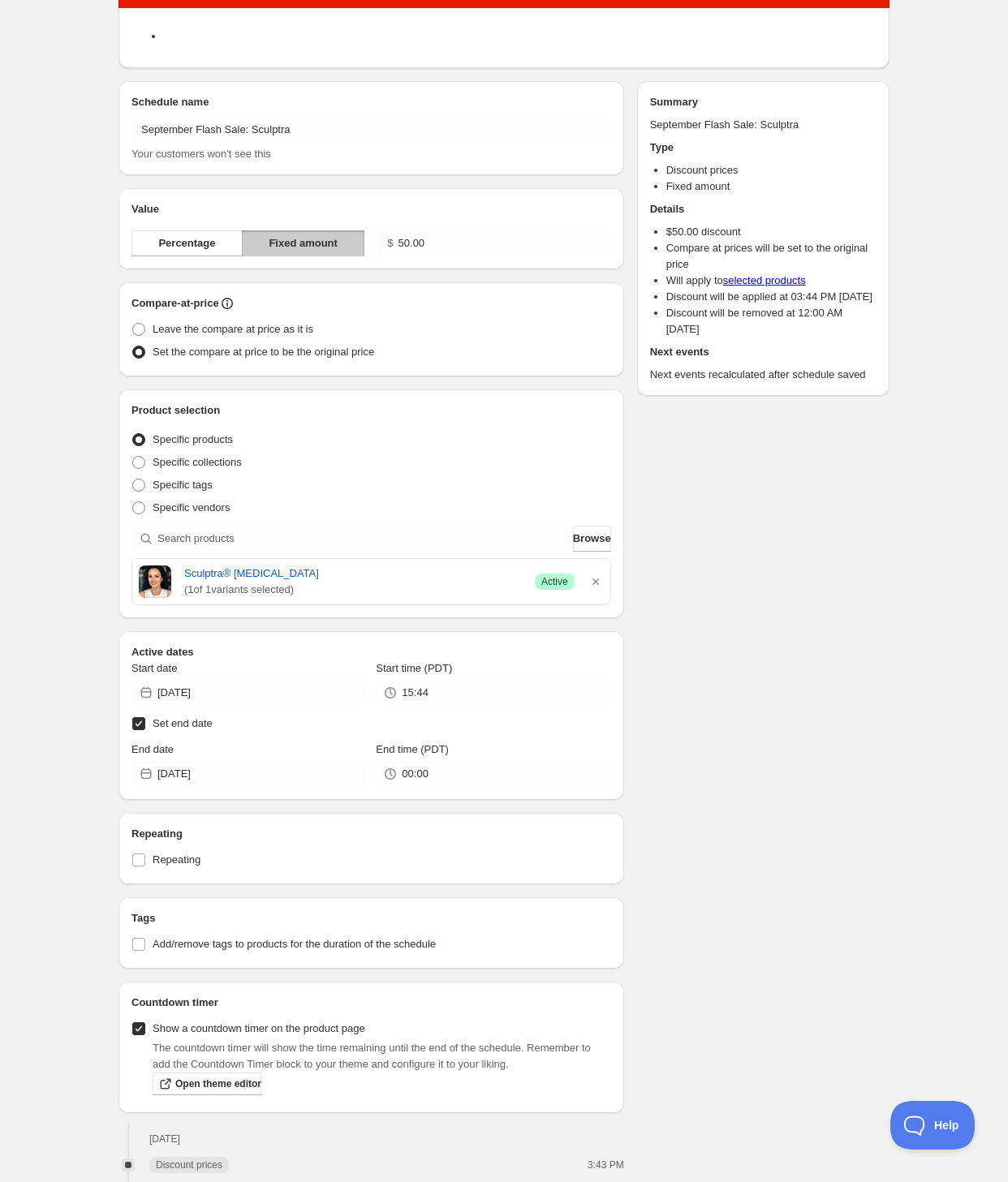
click at [734, 594] on div "There were some issues with your form submission Schedule name September Flash …" at bounding box center [497, 585] width 784 height 1253
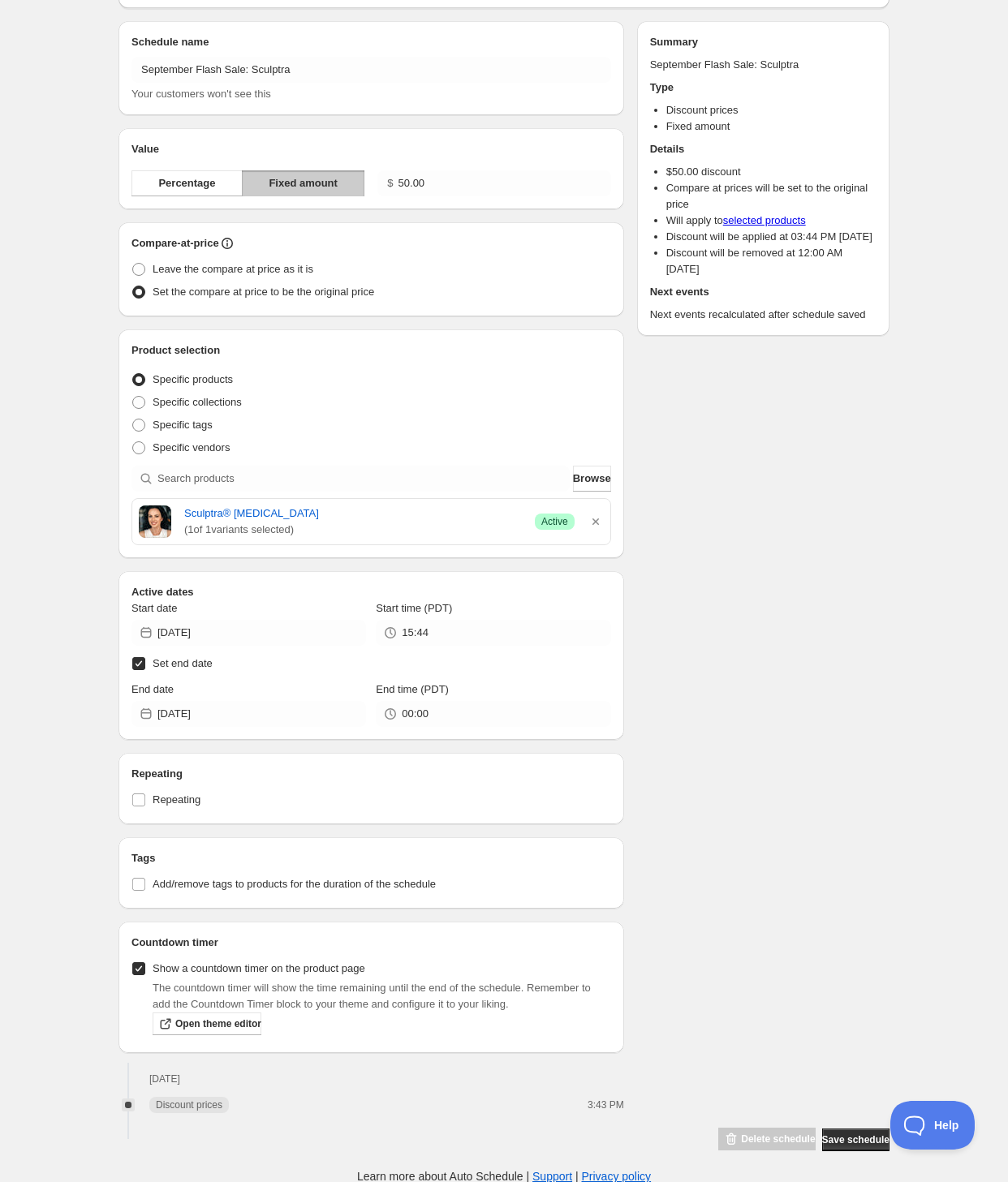
scroll to position [151, 0]
click at [845, 1138] on span "Save schedule" at bounding box center [855, 1138] width 67 height 13
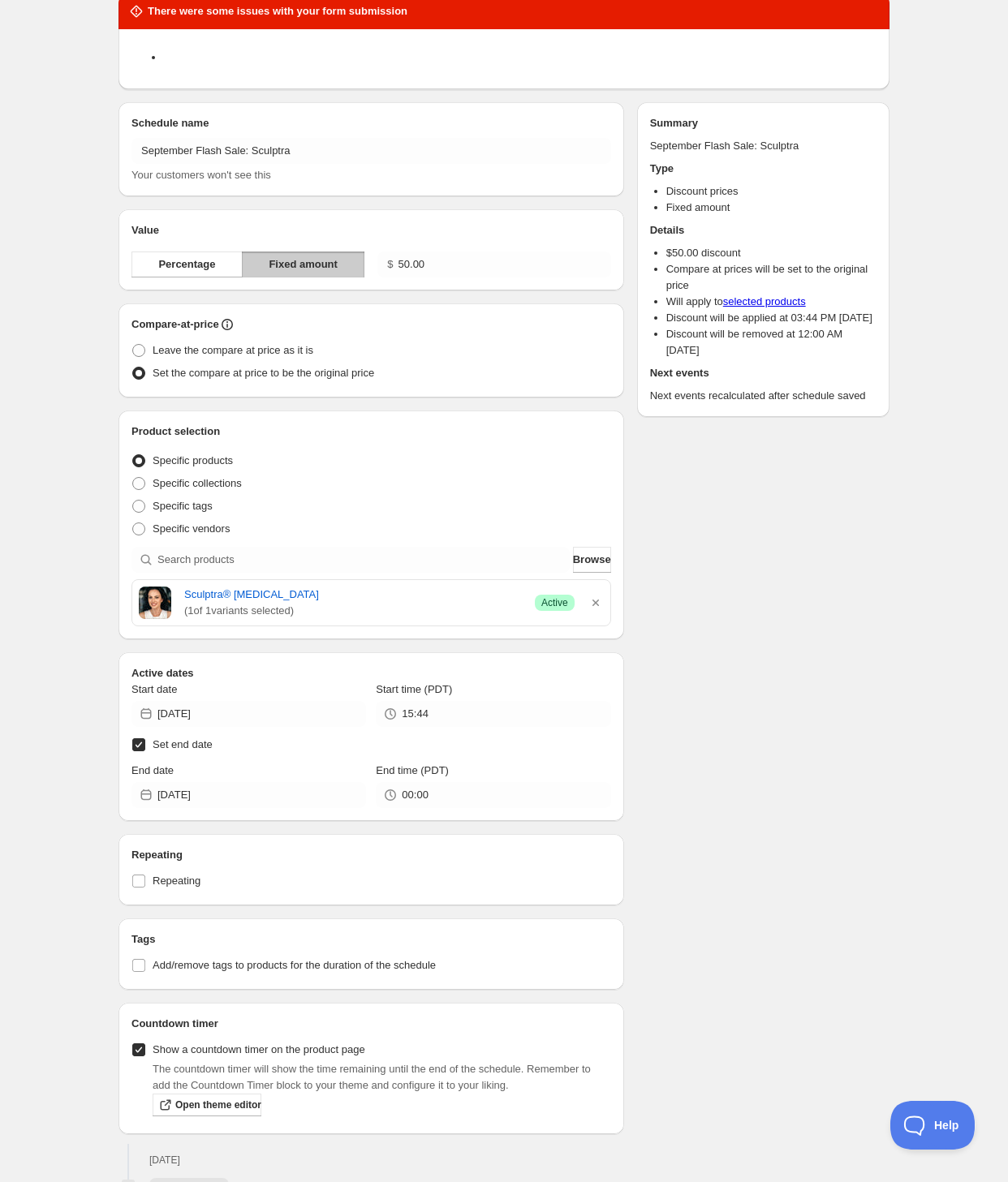
scroll to position [0, 0]
